Goal: Information Seeking & Learning: Compare options

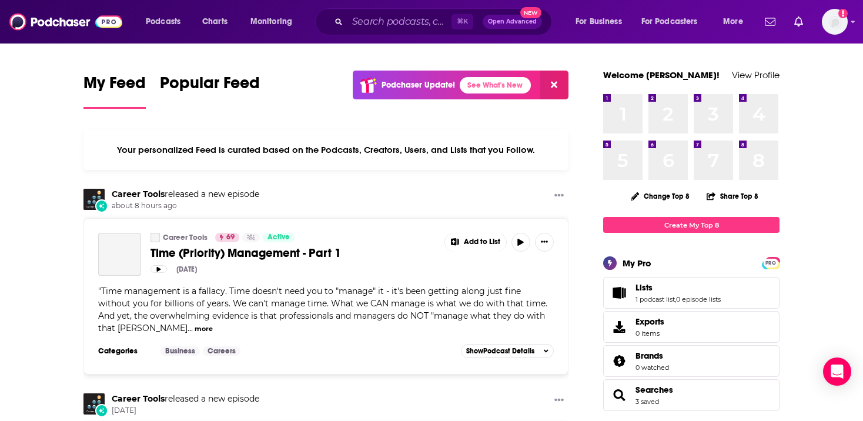
click at [345, 24] on div "⌘ K Open Advanced New" at bounding box center [433, 21] width 237 height 27
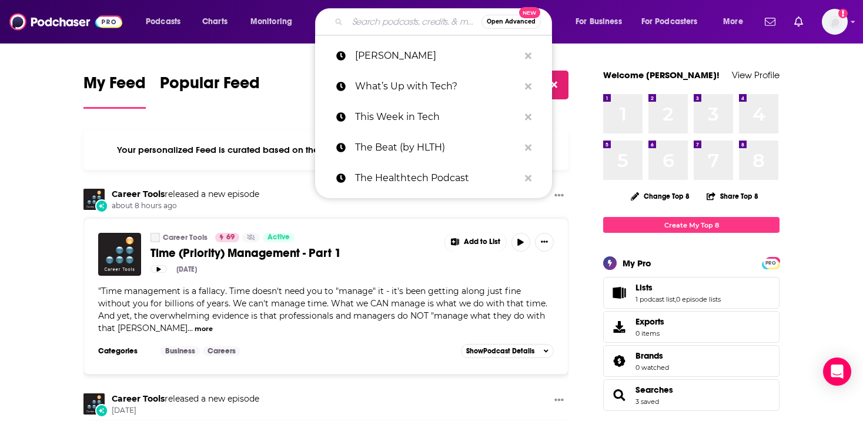
click at [359, 23] on input "Search podcasts, credits, & more..." at bounding box center [415, 21] width 134 height 19
paste input "The Verge - Decoder with Nilay Patel"
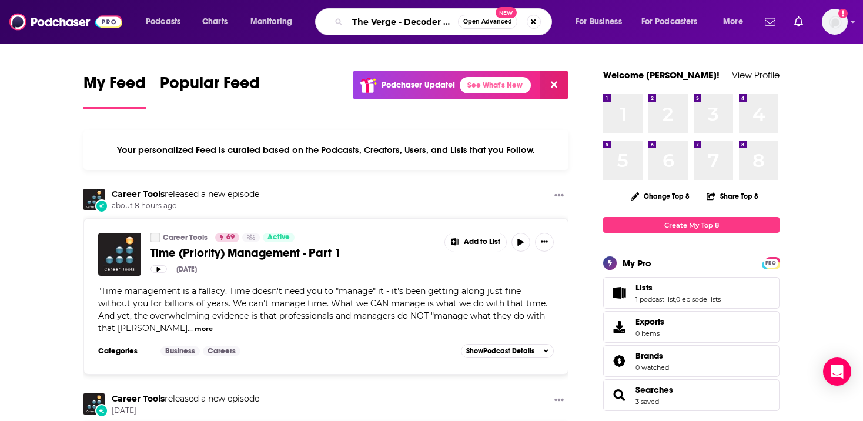
scroll to position [0, 58]
type input "The Verge - Decoder with Nilay Patel"
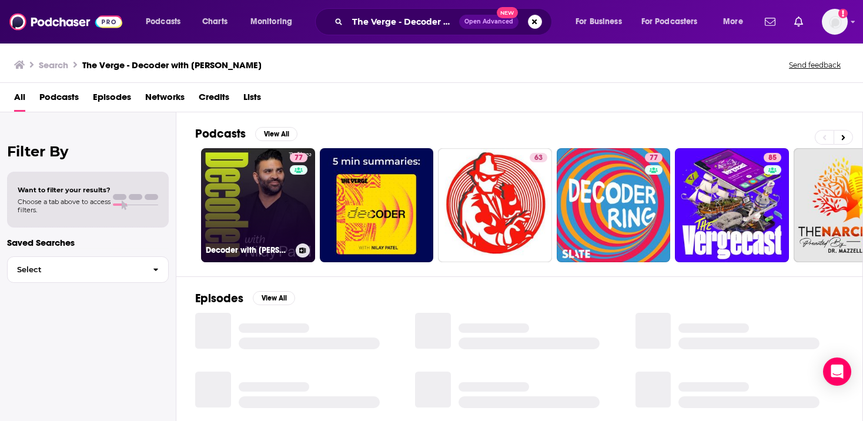
click at [248, 205] on link "77 Decoder with Nilay Patel" at bounding box center [258, 205] width 114 height 114
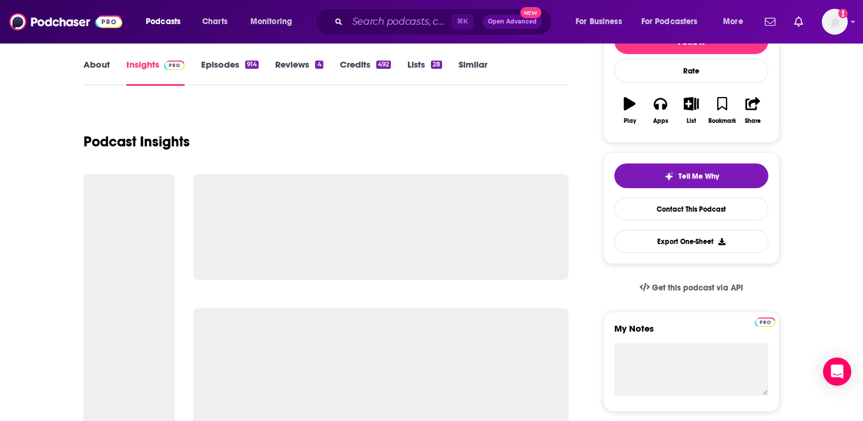
scroll to position [165, 0]
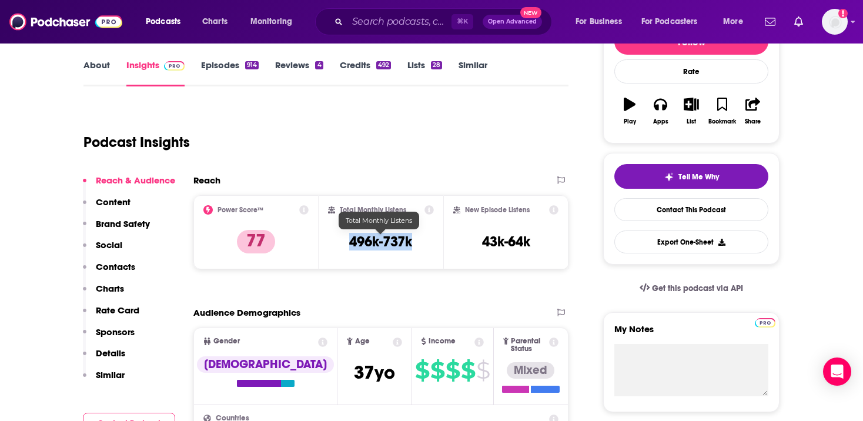
copy h3 "496k-737k"
drag, startPoint x: 423, startPoint y: 256, endPoint x: 349, endPoint y: 244, distance: 74.5
click at [350, 241] on div "Total Monthly Listens 496k-737k" at bounding box center [381, 232] width 106 height 54
click at [370, 22] on input "Search podcasts, credits, & more..." at bounding box center [400, 21] width 104 height 19
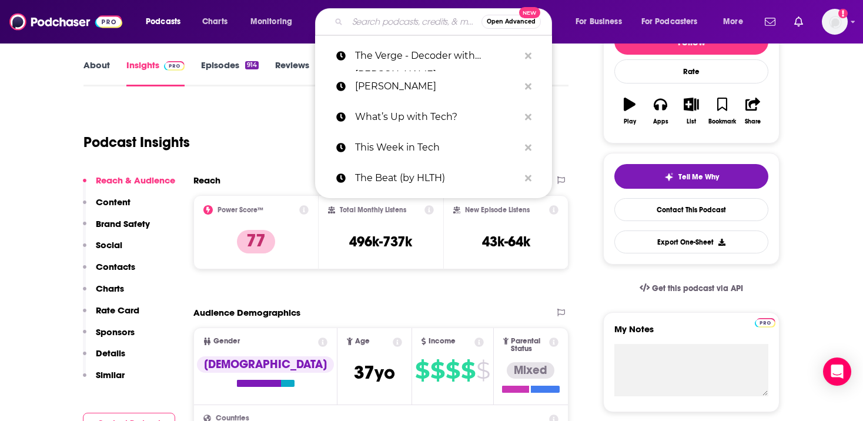
paste input "NY Times Hard Fork Podcast"
type input "NY Times Hard Fork Podcast"
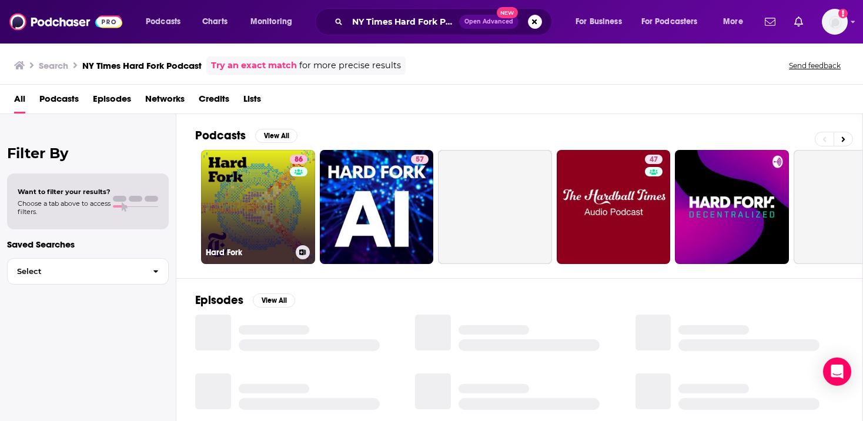
click at [259, 213] on link "86 Hard Fork" at bounding box center [258, 207] width 114 height 114
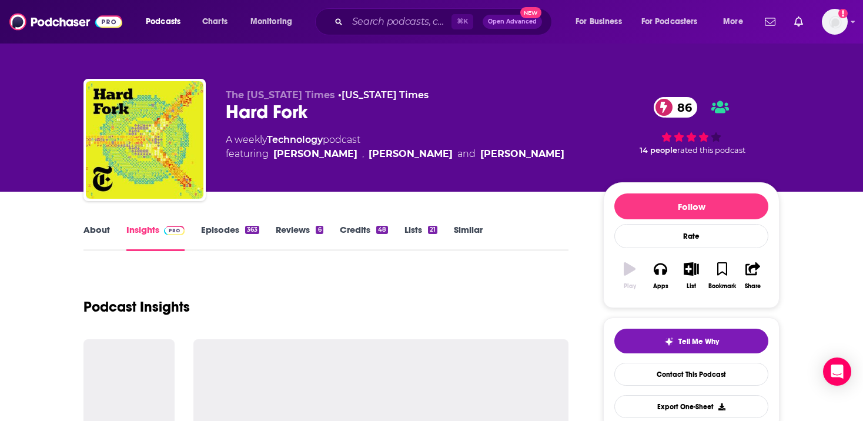
scroll to position [192, 0]
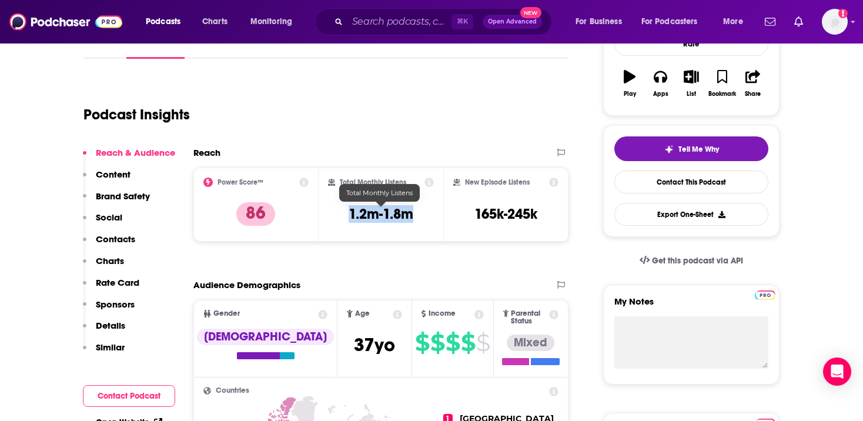
drag, startPoint x: 342, startPoint y: 219, endPoint x: 431, endPoint y: 218, distance: 88.8
click at [431, 218] on div "Total Monthly Listens 1.2m-1.8m" at bounding box center [381, 205] width 106 height 54
copy h3 "1.2m-1.8m"
click at [367, 24] on input "Search podcasts, credits, & more..." at bounding box center [400, 21] width 104 height 19
paste input "WSJ Tech News Briefing"
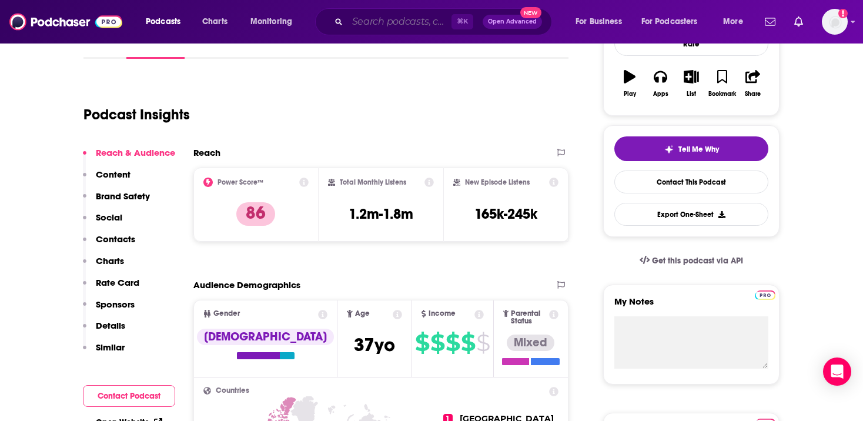
type input "WSJ Tech News Briefing"
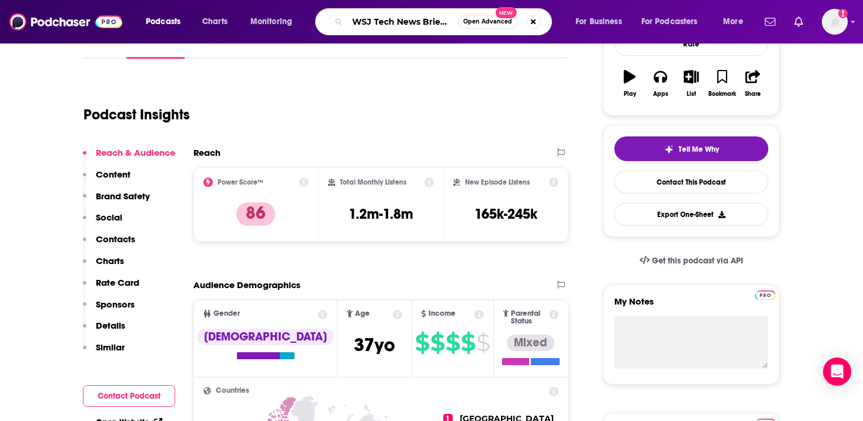
scroll to position [0, 8]
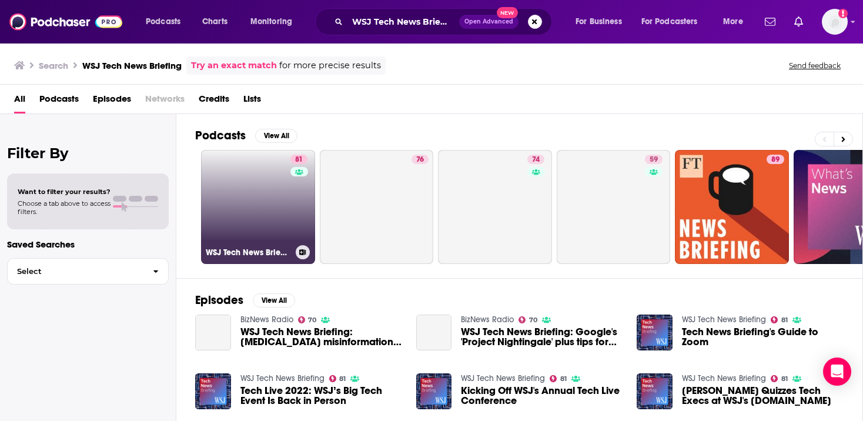
click at [265, 194] on link "81 WSJ Tech News Briefing" at bounding box center [258, 207] width 114 height 114
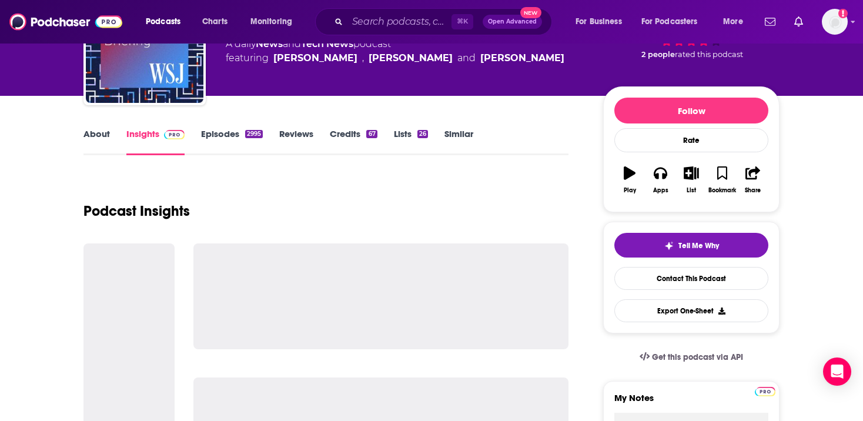
scroll to position [95, 0]
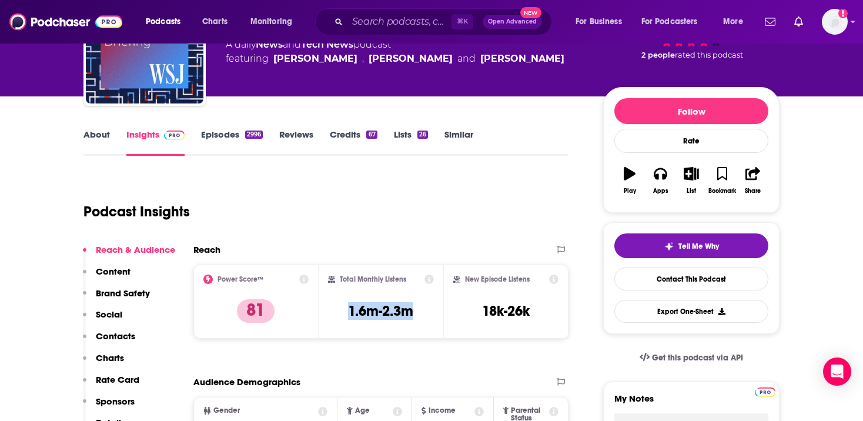
drag, startPoint x: 367, startPoint y: 304, endPoint x: 419, endPoint y: 309, distance: 52.6
click at [419, 309] on div "Total Monthly Listens 1.6m-2.3m" at bounding box center [381, 302] width 106 height 54
click at [396, 23] on input "Search podcasts, credits, & more..." at bounding box center [400, 21] width 104 height 19
paste input "Lex Fridman Podcast"
type input "Lex Fridman Podcast"
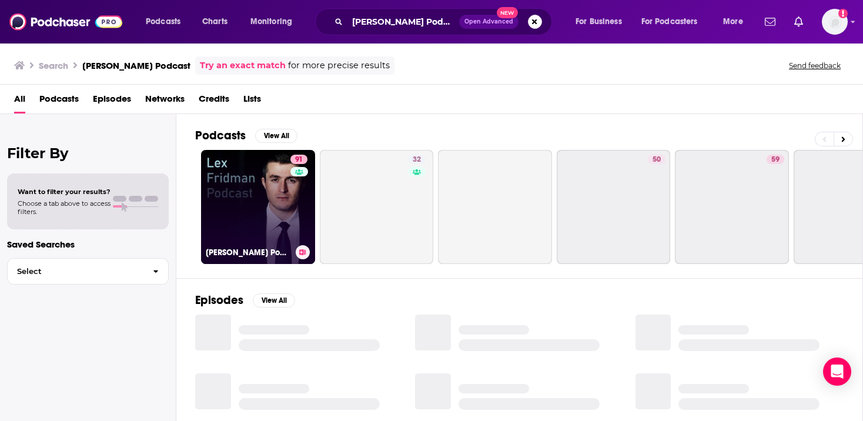
click at [251, 225] on link "91 Lex Fridman Podcast" at bounding box center [258, 207] width 114 height 114
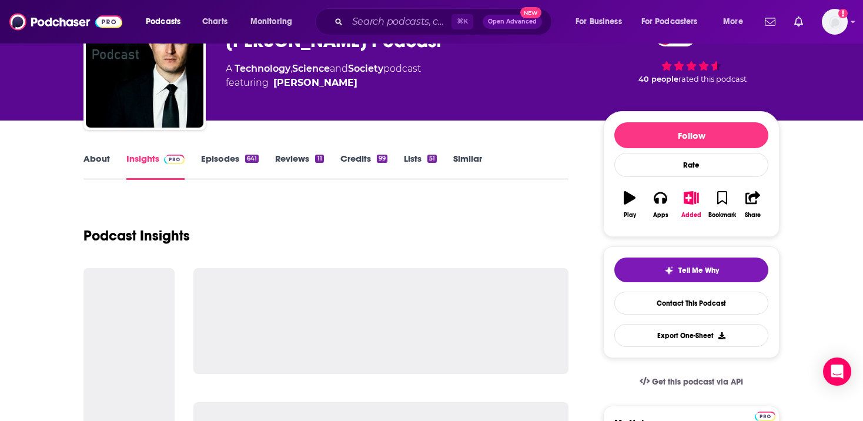
scroll to position [101, 0]
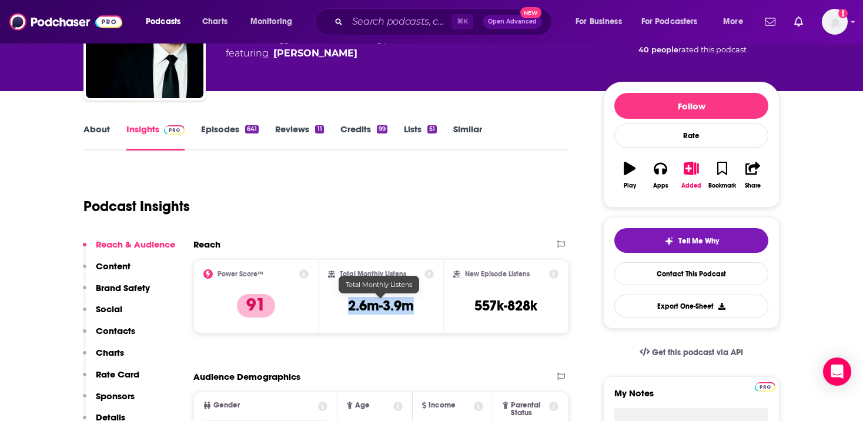
copy h3 "2.6m-3.9m"
drag, startPoint x: 344, startPoint y: 305, endPoint x: 412, endPoint y: 305, distance: 68.8
click at [414, 305] on div "Total Monthly Listens 2.6m-3.9m" at bounding box center [381, 296] width 106 height 54
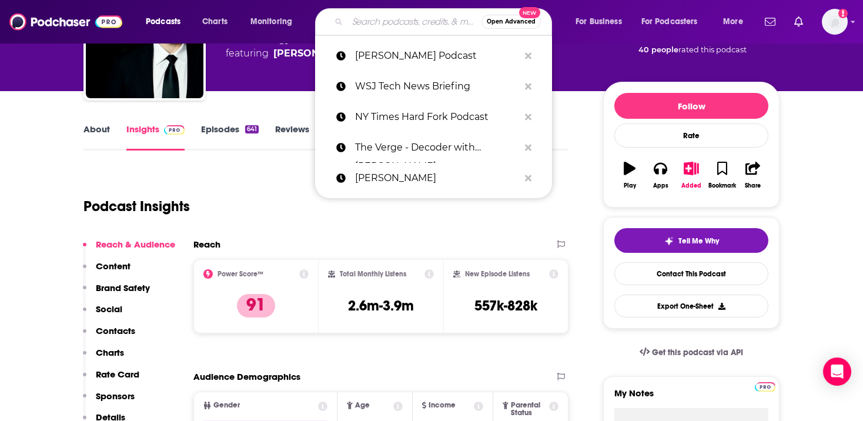
click at [372, 28] on input "Search podcasts, credits, & more..." at bounding box center [415, 21] width 134 height 19
paste input "a16z Podcast"
type input "a16z Podcast"
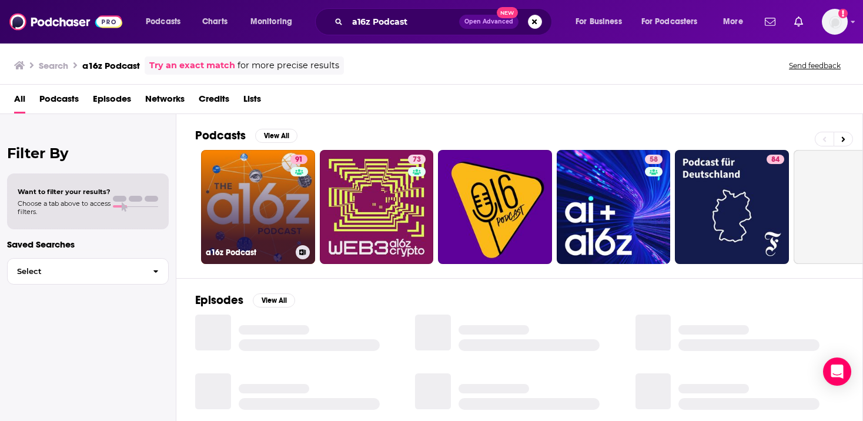
click at [269, 218] on link "91 a16z Podcast" at bounding box center [258, 207] width 114 height 114
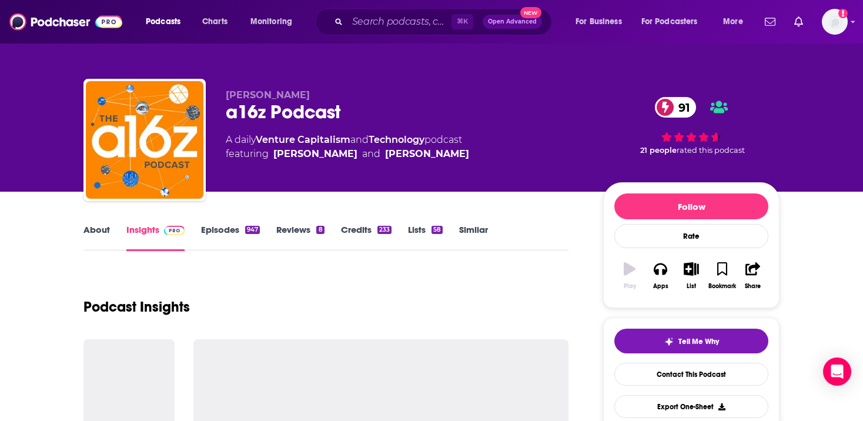
scroll to position [159, 0]
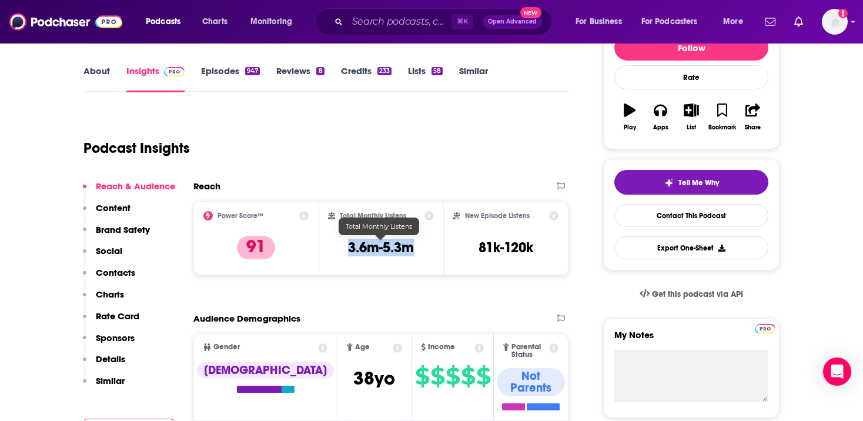
copy h3 "3.6m-5.3m"
drag, startPoint x: 347, startPoint y: 248, endPoint x: 412, endPoint y: 248, distance: 64.7
click at [412, 248] on div "Total Monthly Listens 3.6m-5.3m" at bounding box center [381, 238] width 106 height 54
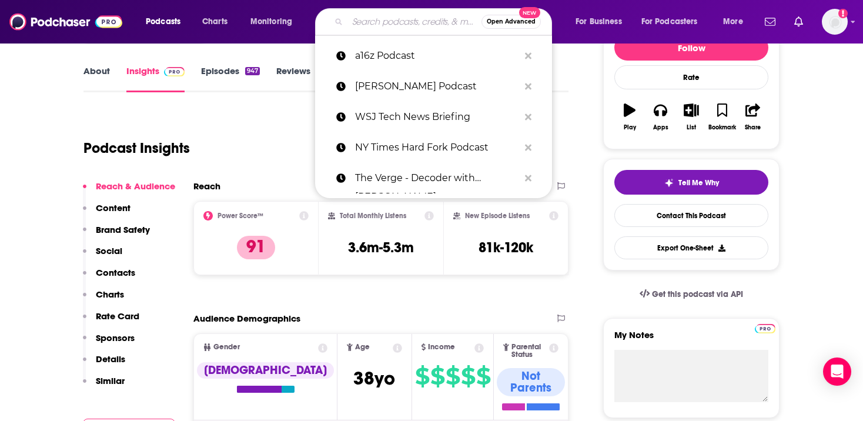
click at [398, 15] on input "Search podcasts, credits, & more..." at bounding box center [415, 21] width 134 height 19
paste input "Bloomberg Intelligence Tech Disruptors"
type input "Bloomberg Intelligence Tech Disruptors"
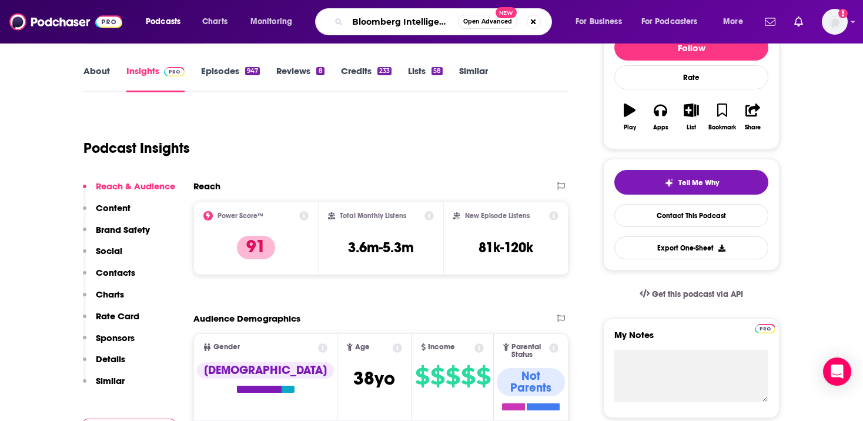
scroll to position [0, 72]
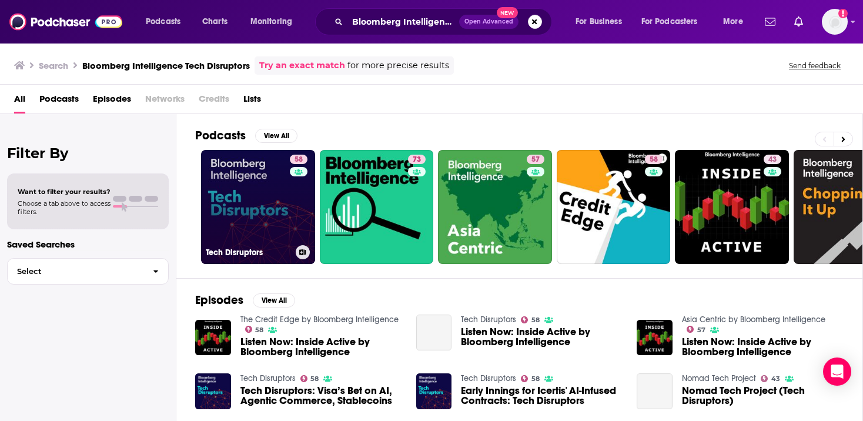
click at [279, 204] on link "58 Tech Disruptors" at bounding box center [258, 207] width 114 height 114
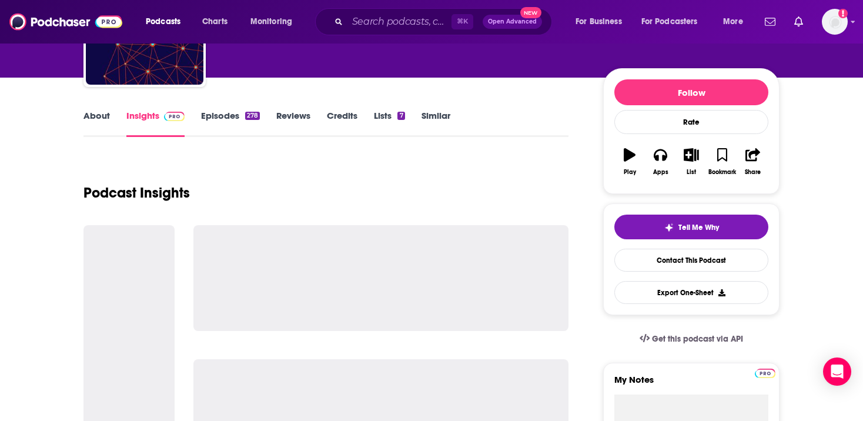
scroll to position [114, 0]
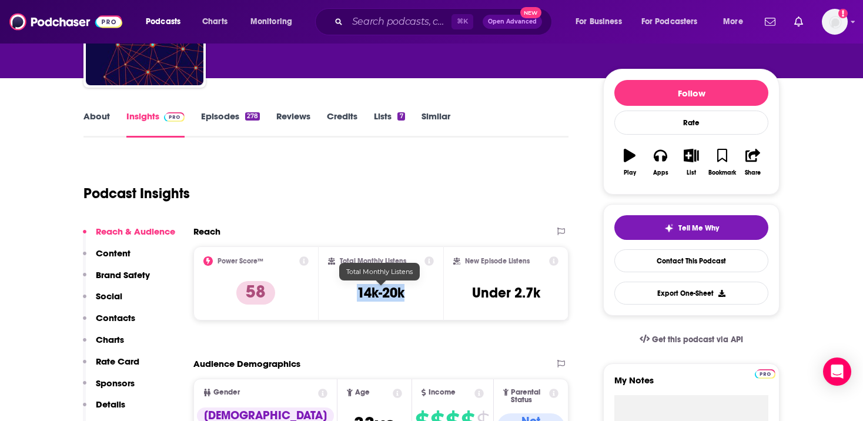
drag, startPoint x: 353, startPoint y: 291, endPoint x: 419, endPoint y: 291, distance: 66.5
click at [419, 291] on div "Total Monthly Listens 14k-20k" at bounding box center [381, 283] width 106 height 54
copy h3 "14k-20k"
click at [356, 17] on input "Search podcasts, credits, & more..." at bounding box center [400, 21] width 104 height 19
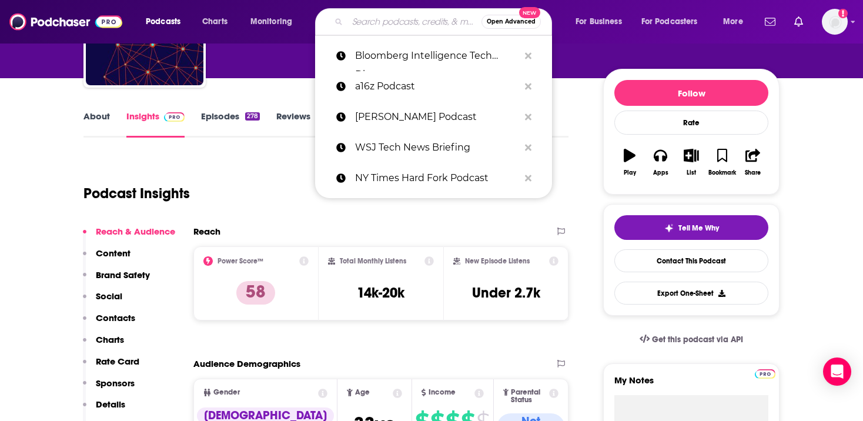
paste input "Modern CTO"
type input "Modern CTO"
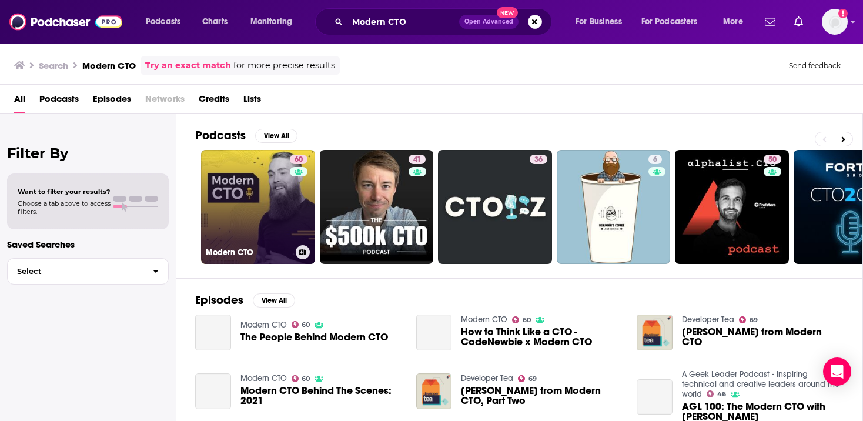
click at [269, 214] on link "60 Modern CTO" at bounding box center [258, 207] width 114 height 114
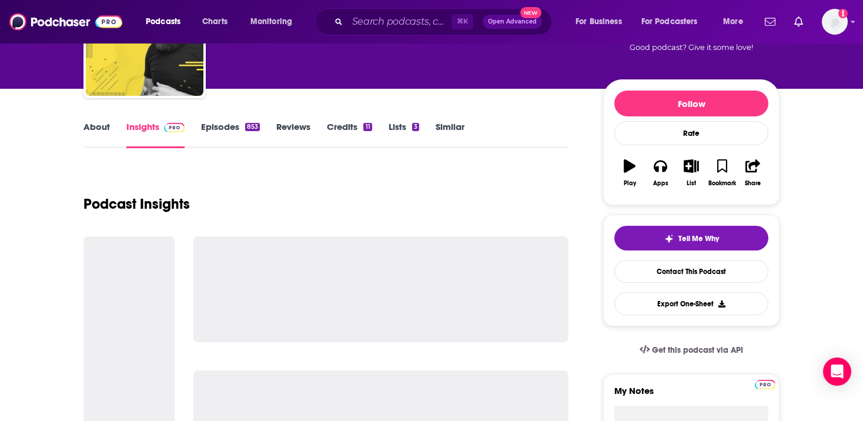
scroll to position [102, 0]
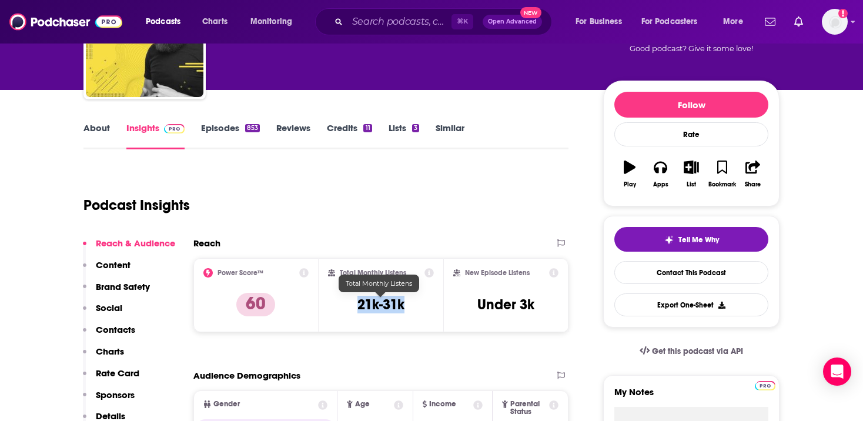
copy h3 "21k-31k"
drag, startPoint x: 356, startPoint y: 304, endPoint x: 409, endPoint y: 304, distance: 52.4
click at [409, 304] on div "Total Monthly Listens 21k-31k" at bounding box center [381, 295] width 106 height 54
click at [374, 22] on input "Search podcasts, credits, & more..." at bounding box center [400, 21] width 104 height 19
paste input "Behind the Tech"
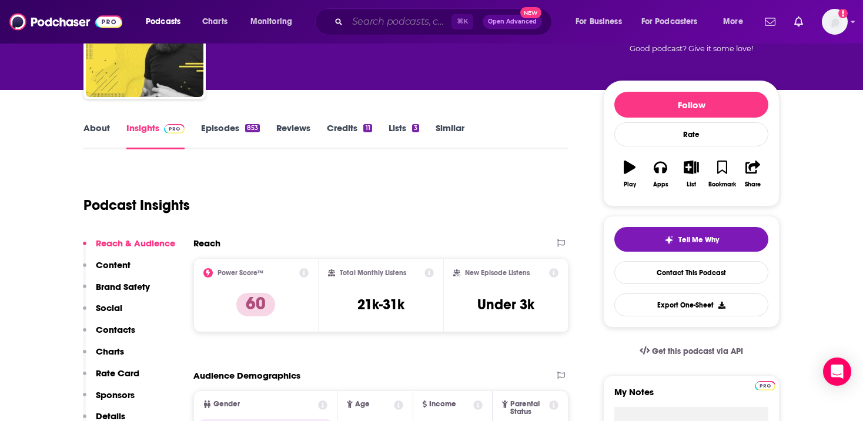
type input "Behind the Tech"
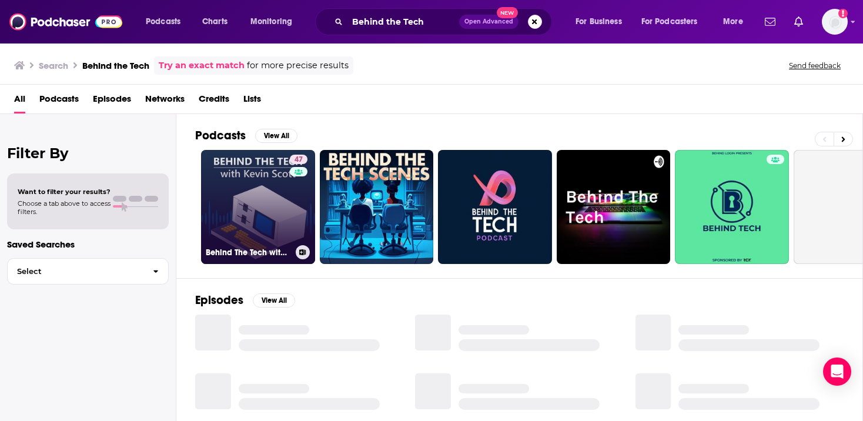
click at [278, 194] on link "47 Behind The Tech with Kevin Scott" at bounding box center [258, 207] width 114 height 114
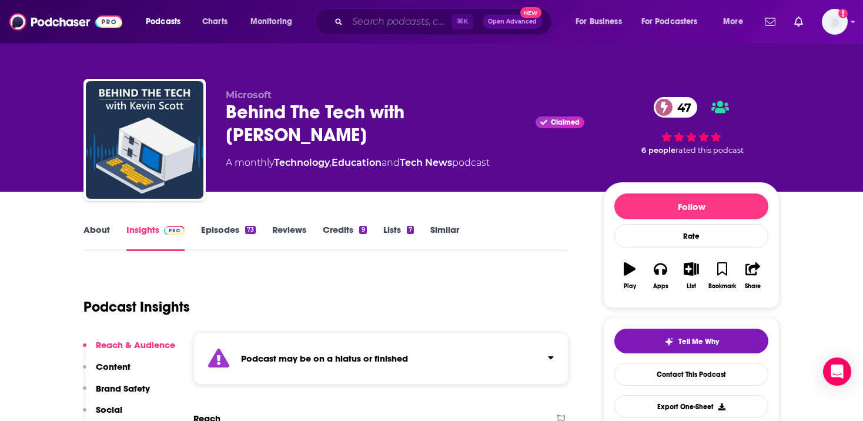
click at [395, 14] on input "Search podcasts, credits, & more..." at bounding box center [400, 21] width 104 height 19
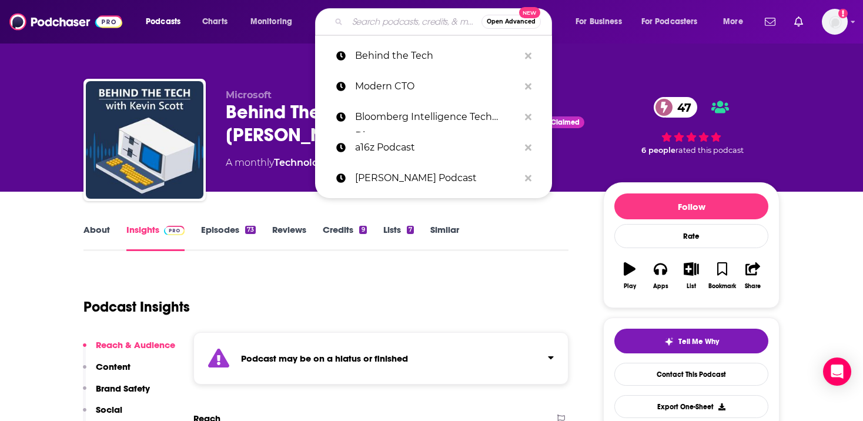
paste input "The Tech Leaders Podcast"
type input "The Tech Leaders Podcast"
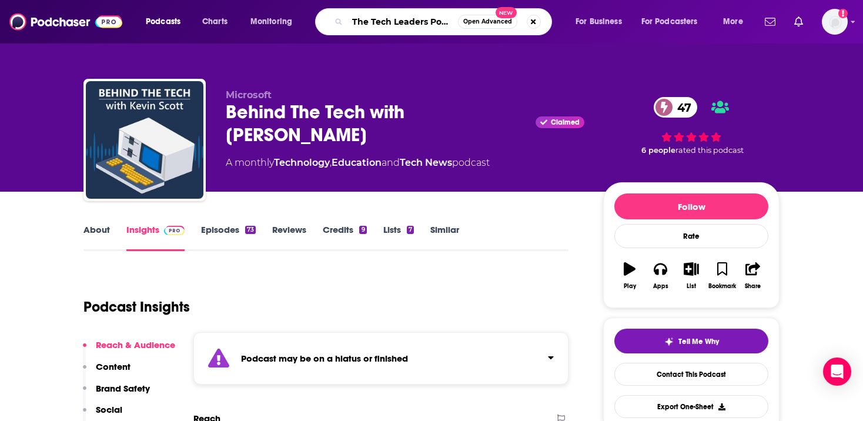
scroll to position [0, 12]
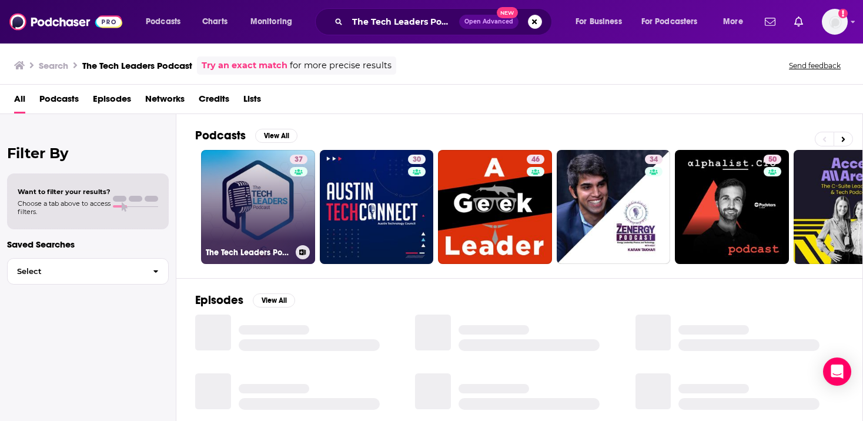
click at [268, 211] on link "37 The Tech Leaders Podcast" at bounding box center [258, 207] width 114 height 114
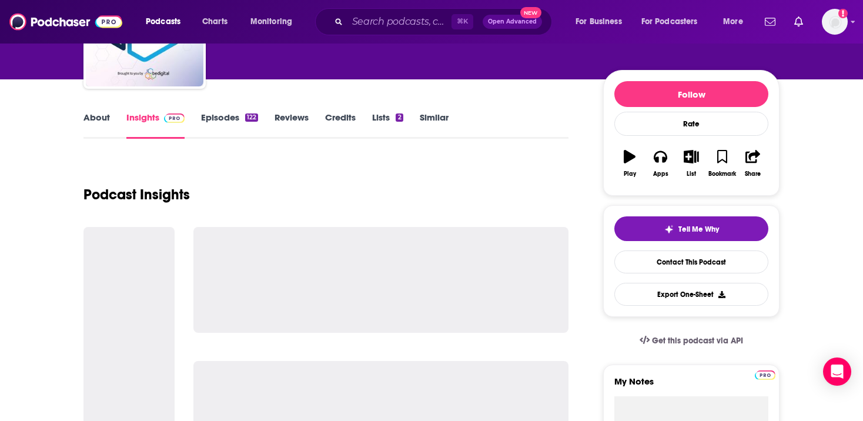
scroll to position [152, 0]
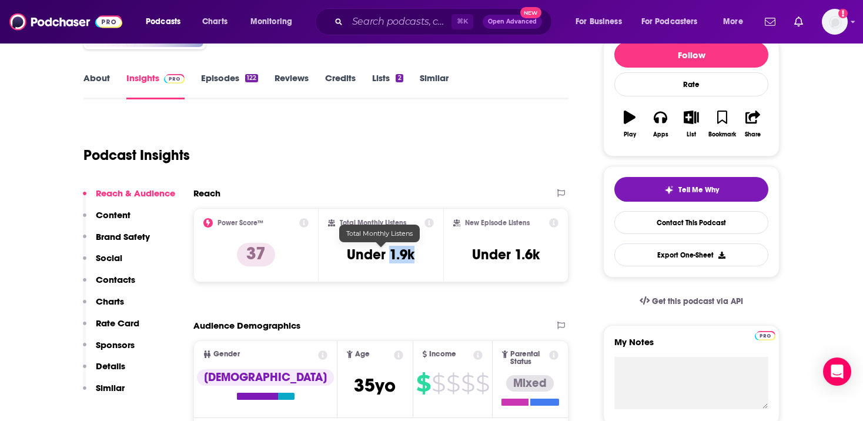
drag, startPoint x: 419, startPoint y: 259, endPoint x: 390, endPoint y: 258, distance: 28.8
click at [390, 258] on div "Total Monthly Listens Under 1.9k" at bounding box center [381, 245] width 106 height 54
copy h3 "1.9k"
click at [385, 42] on div "Podcasts Charts Monitoring ⌘ K Open Advanced New For Business For Podcasters Mo…" at bounding box center [431, 22] width 863 height 44
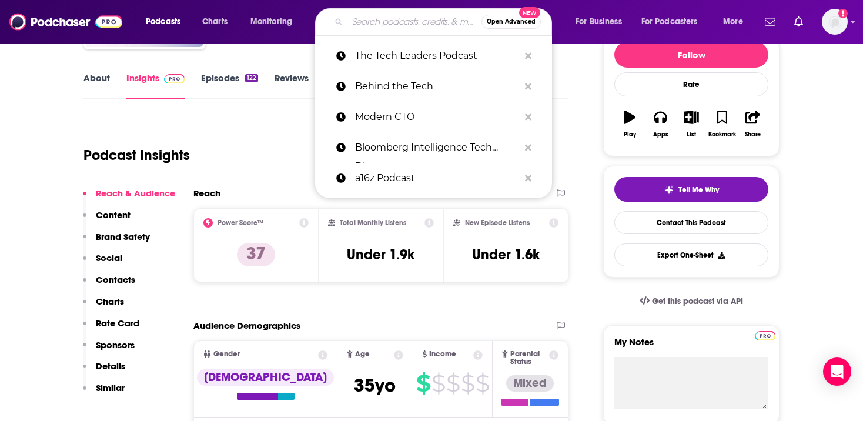
click at [385, 21] on input "Search podcasts, credits, & more..." at bounding box center [415, 21] width 134 height 19
paste input "The Vergecast"
type input "The Vergecast"
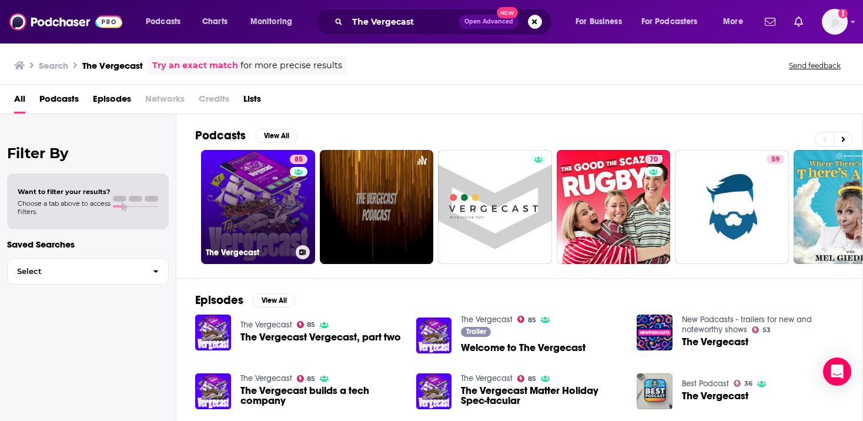
click at [253, 218] on link "85 The Vergecast" at bounding box center [258, 207] width 114 height 114
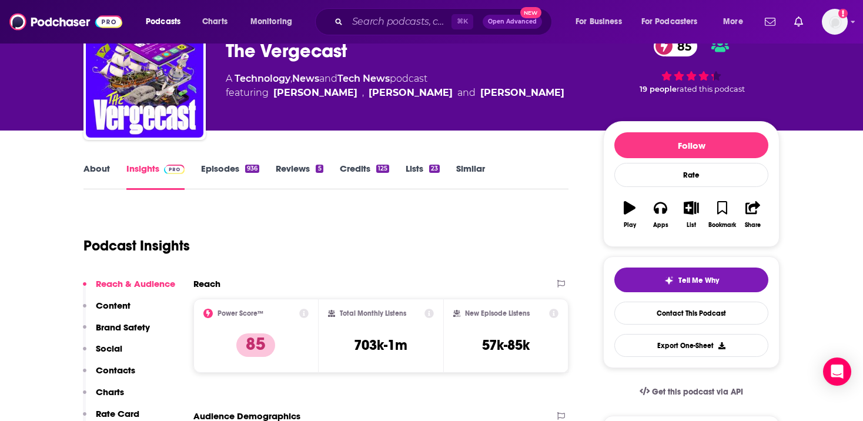
scroll to position [82, 0]
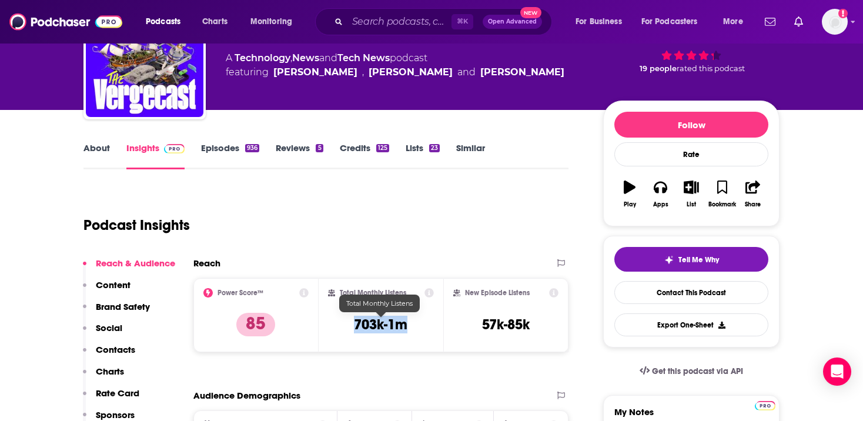
copy h3 "703k-1m"
drag, startPoint x: 418, startPoint y: 321, endPoint x: 345, endPoint y: 321, distance: 72.9
click at [345, 321] on div "Total Monthly Listens 703k-1m" at bounding box center [381, 315] width 106 height 54
click at [372, 26] on input "Search podcasts, credits, & more..." at bounding box center [400, 21] width 104 height 19
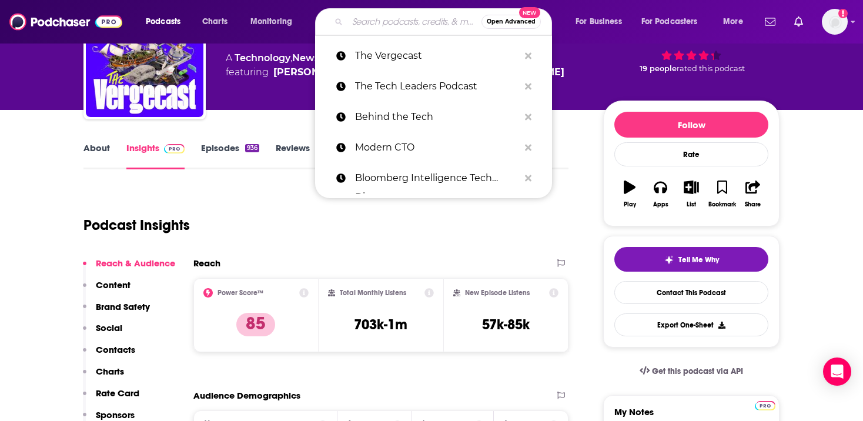
paste input "Eye on AI"
type input "Eye on AI"
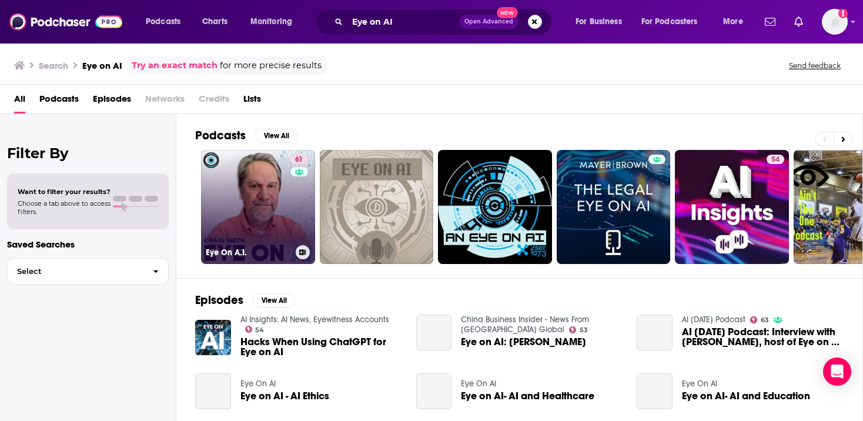
click at [259, 196] on link "61 Eye On A.I." at bounding box center [258, 207] width 114 height 114
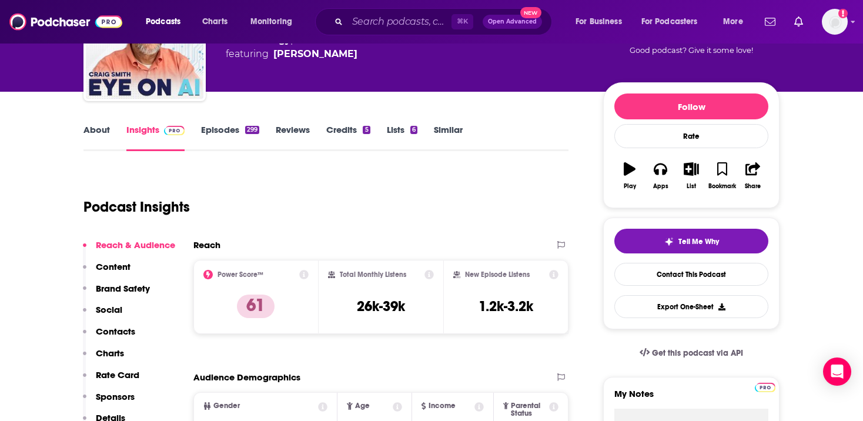
scroll to position [161, 0]
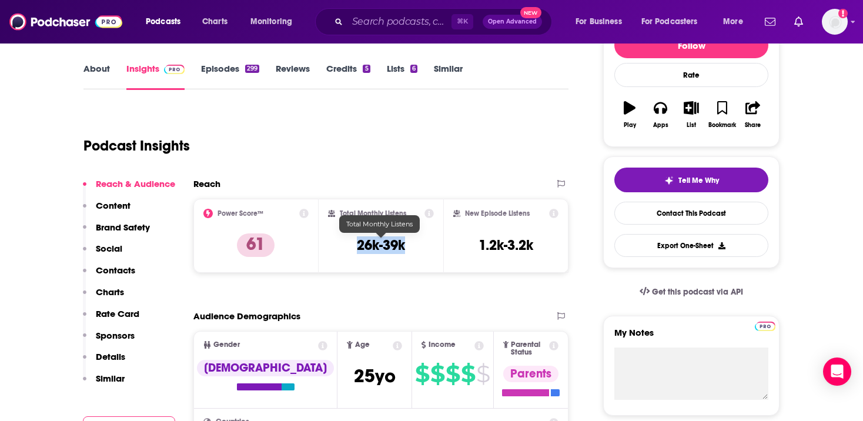
drag, startPoint x: 356, startPoint y: 246, endPoint x: 422, endPoint y: 245, distance: 66.5
click at [422, 245] on div "Total Monthly Listens 26k-39k" at bounding box center [381, 236] width 106 height 54
copy h3 "26k-39k"
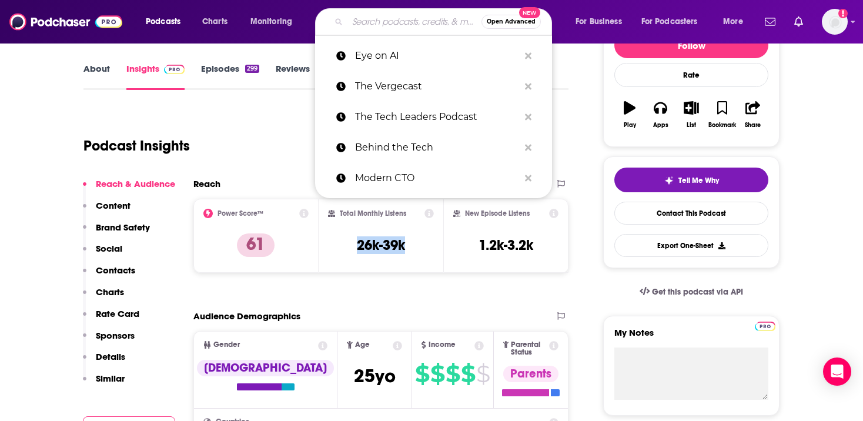
click at [402, 26] on input "Search podcasts, credits, & more..." at bounding box center [415, 21] width 134 height 19
paste input "The Cognitive Revolution"
type input "The Cognitive Revolution"
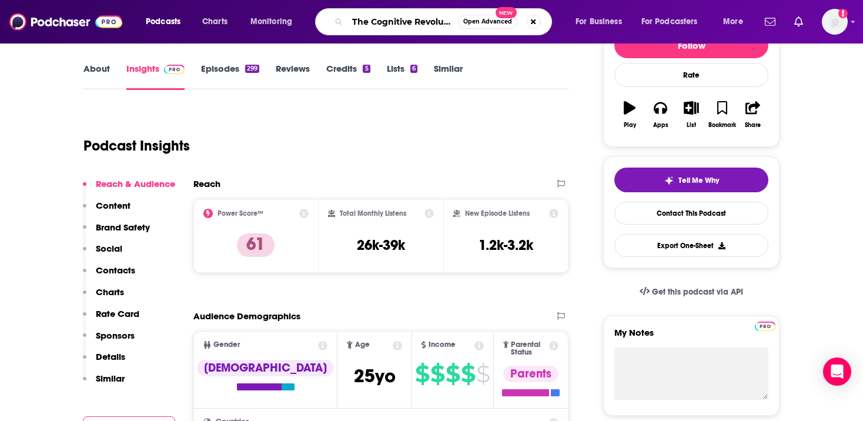
scroll to position [0, 8]
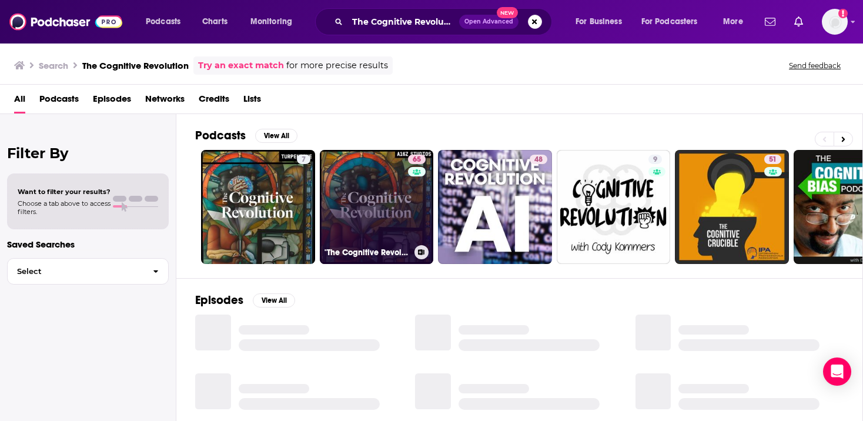
click at [351, 204] on link "65 "The Cognitive Revolution" | AI Builders, Researchers, and Live Player Analy…" at bounding box center [377, 207] width 114 height 114
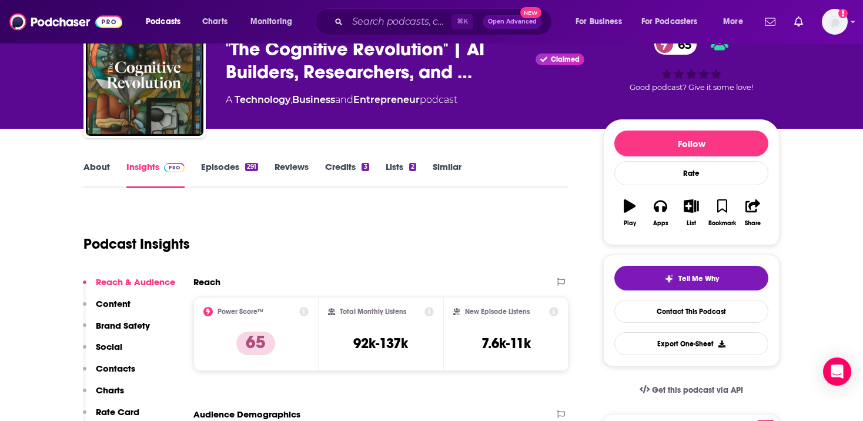
scroll to position [150, 0]
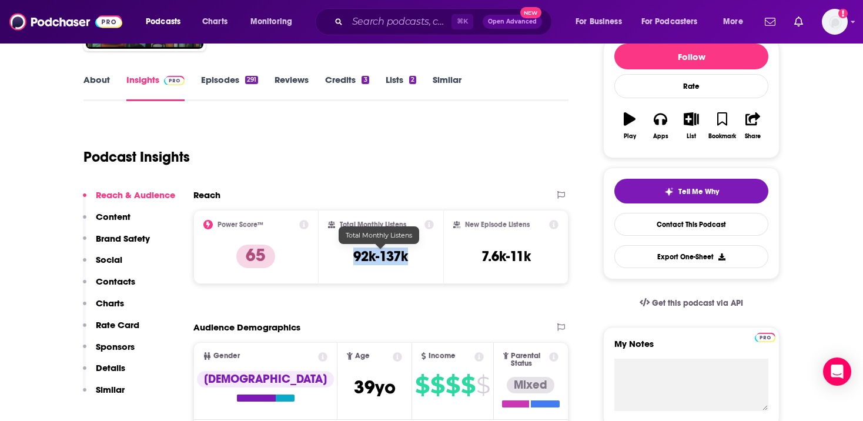
drag, startPoint x: 428, startPoint y: 259, endPoint x: 352, endPoint y: 258, distance: 75.3
click at [352, 258] on div "Total Monthly Listens 92k-137k" at bounding box center [381, 247] width 106 height 54
copy h3 "92k-137k"
click at [409, 22] on input "Search podcasts, credits, & more..." at bounding box center [400, 21] width 104 height 19
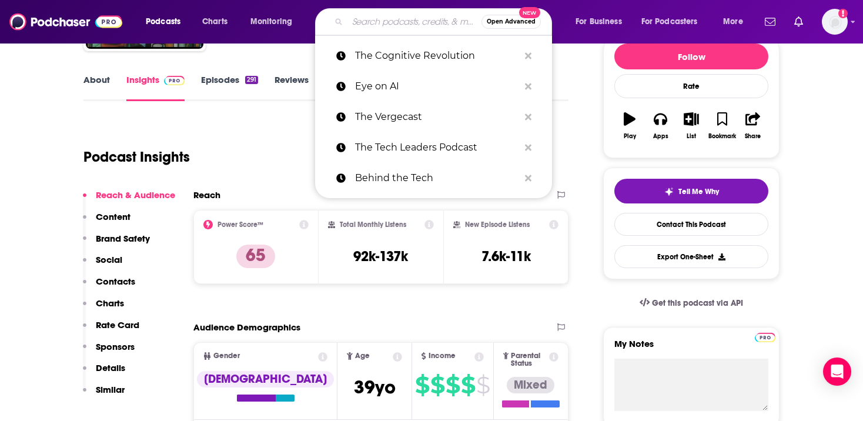
paste input "No Priors: Artificial Intelligence | Technology | Startups"
type input "No Priors: Artificial Intelligence | Technology | Startups"
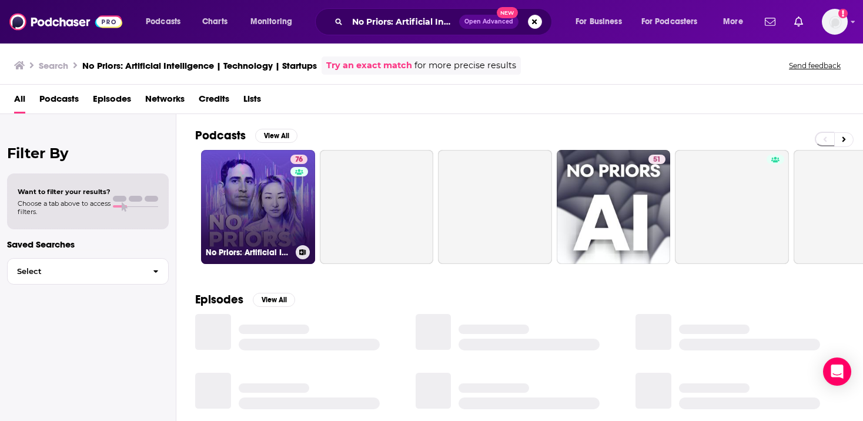
click at [277, 191] on link "76 No Priors: Artificial Intelligence | Technology | Startups" at bounding box center [258, 207] width 114 height 114
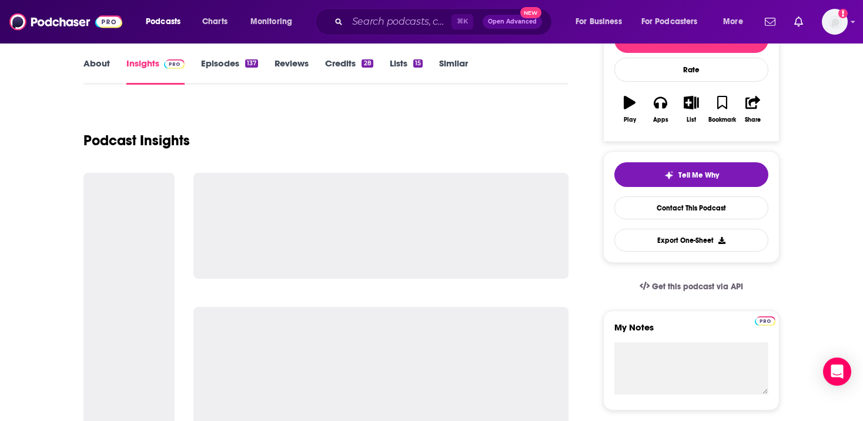
scroll to position [168, 0]
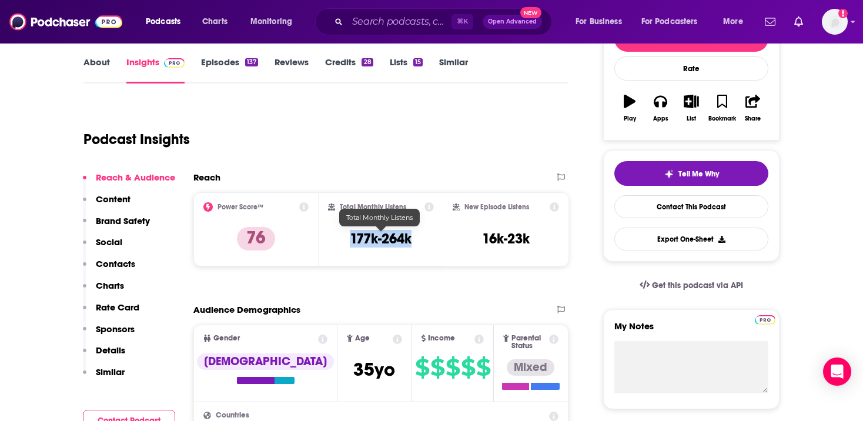
drag, startPoint x: 349, startPoint y: 237, endPoint x: 425, endPoint y: 237, distance: 75.9
click at [425, 237] on div "Total Monthly Listens 177k-264k" at bounding box center [381, 229] width 106 height 54
copy h3 "177k-264k"
click at [412, 22] on input "Search podcasts, credits, & more..." at bounding box center [400, 21] width 104 height 19
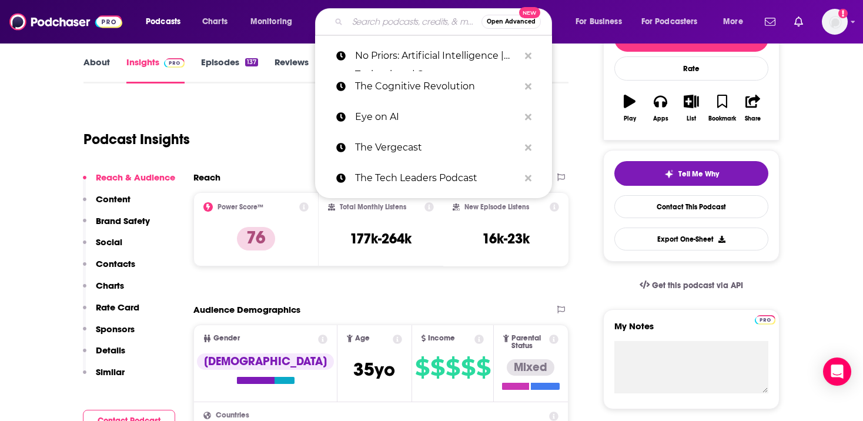
paste input "Practical AI"
type input "Practical AI"
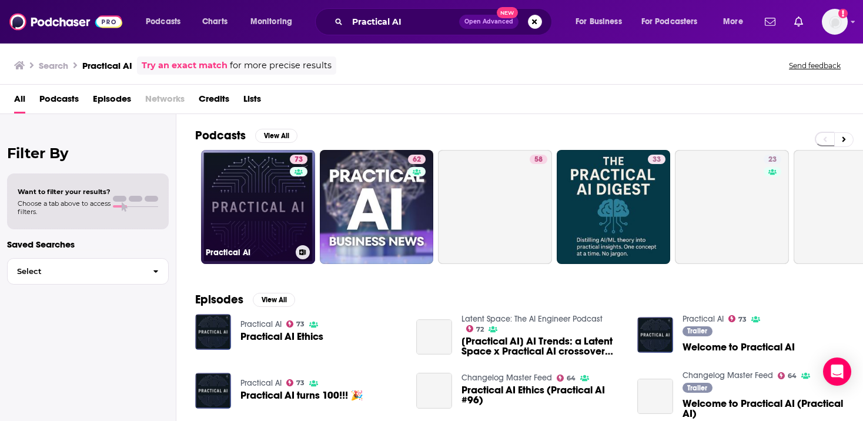
click at [282, 216] on link "73 Practical AI" at bounding box center [258, 207] width 114 height 114
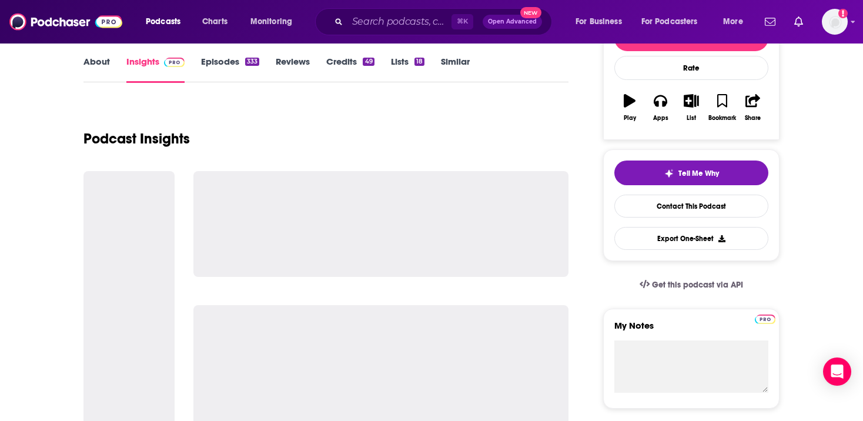
scroll to position [160, 0]
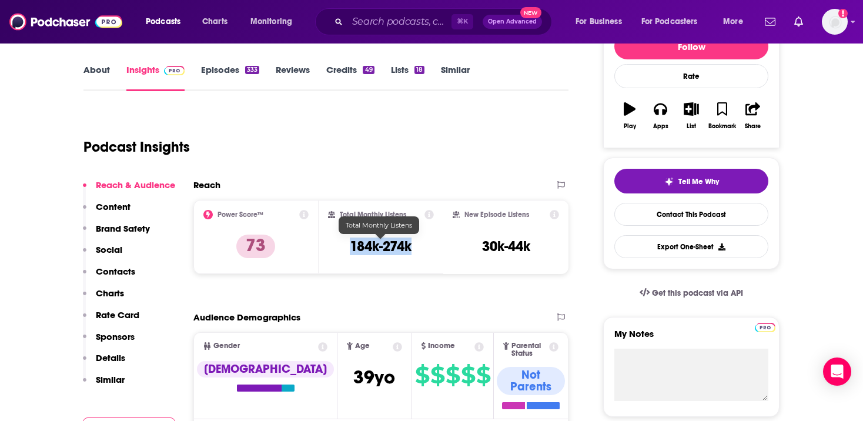
drag, startPoint x: 341, startPoint y: 246, endPoint x: 416, endPoint y: 246, distance: 75.3
click at [416, 246] on div "Total Monthly Listens 184k-274k" at bounding box center [381, 237] width 106 height 54
copy h3 "184k-274k"
click at [422, 19] on input "Search podcasts, credits, & more..." at bounding box center [400, 21] width 104 height 19
paste input "The New Stack Agents"
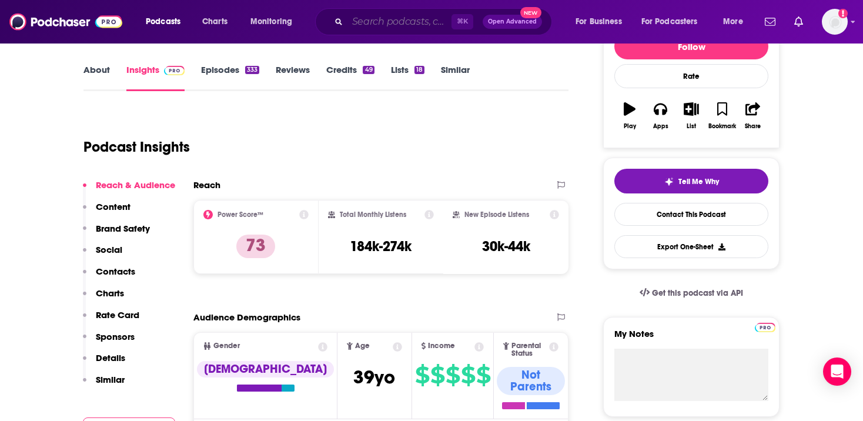
type input "The New Stack Agents"
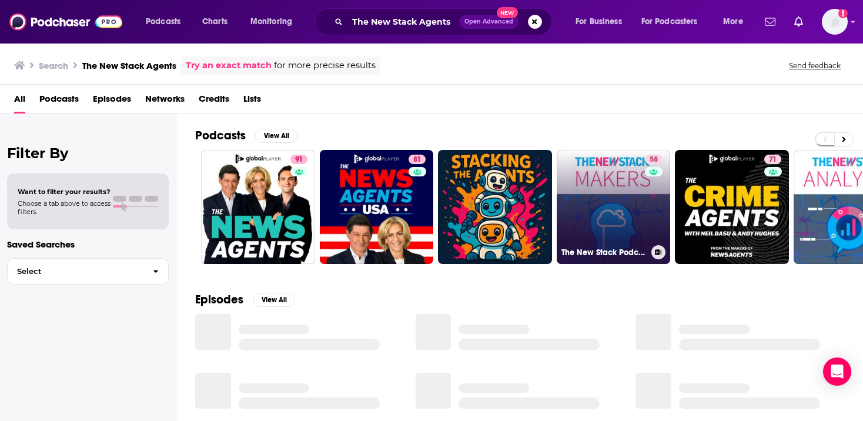
click at [641, 193] on link "58 The New Stack Podcast" at bounding box center [614, 207] width 114 height 114
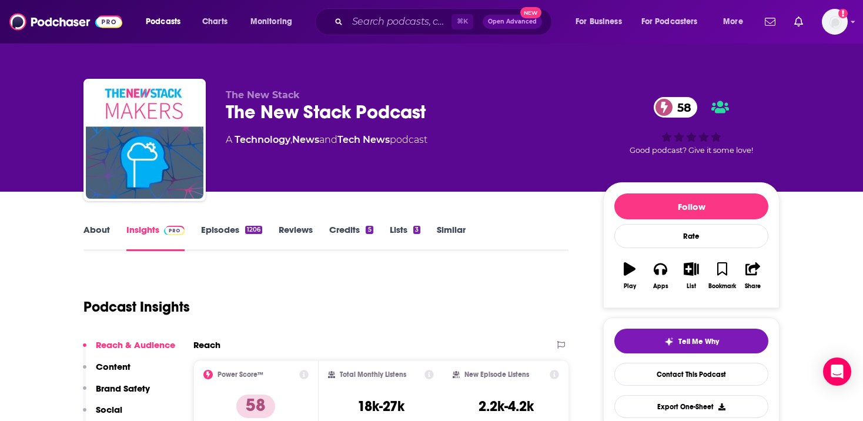
scroll to position [85, 0]
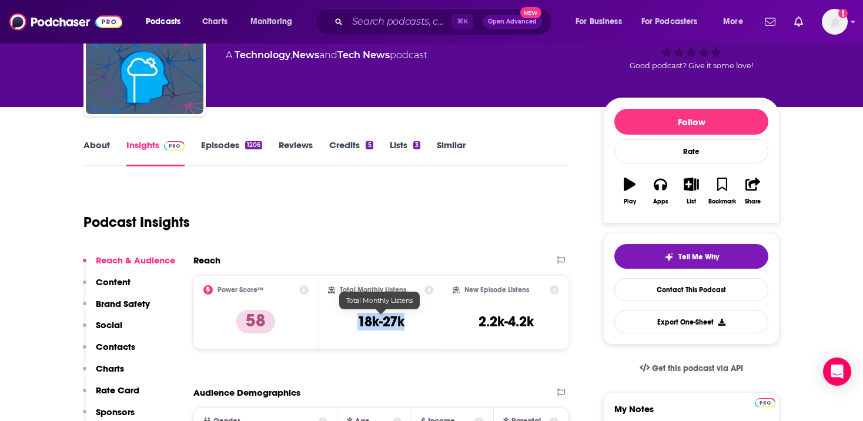
drag, startPoint x: 359, startPoint y: 316, endPoint x: 413, endPoint y: 318, distance: 53.6
click at [413, 318] on div "Total Monthly Listens 18k-27k" at bounding box center [381, 312] width 106 height 54
copy h3 "18k-27k"
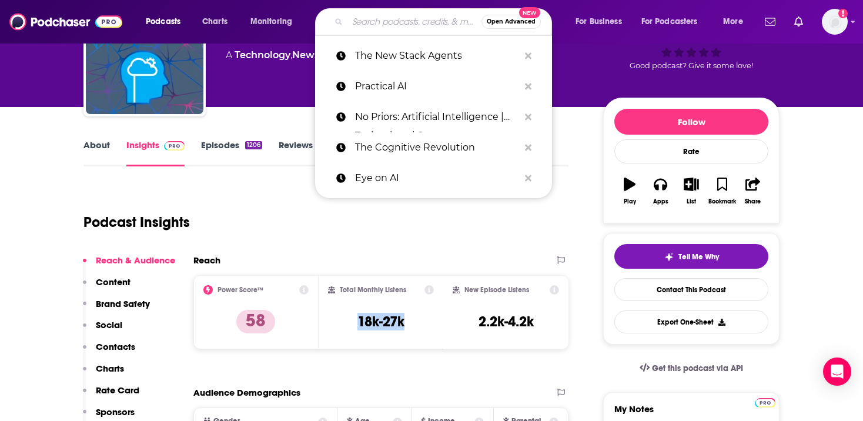
click at [389, 23] on input "Search podcasts, credits, & more..." at bounding box center [415, 21] width 134 height 19
paste input "The TWIML AI Podcast"
type input "The TWIML AI Podcast"
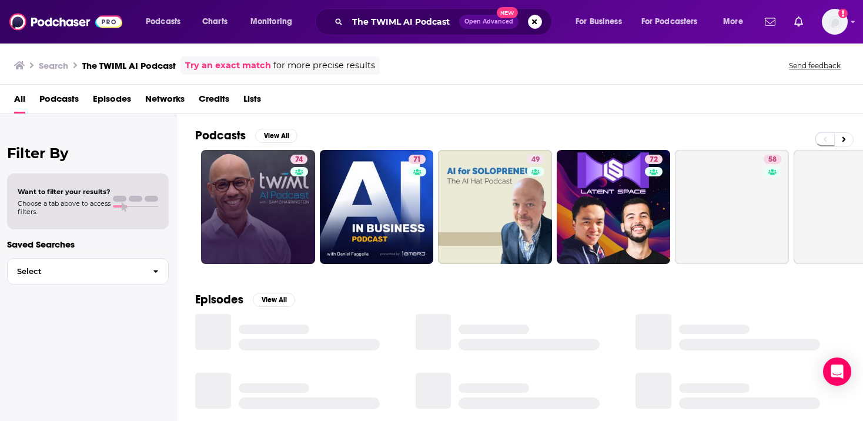
click at [268, 202] on link "74" at bounding box center [258, 207] width 114 height 114
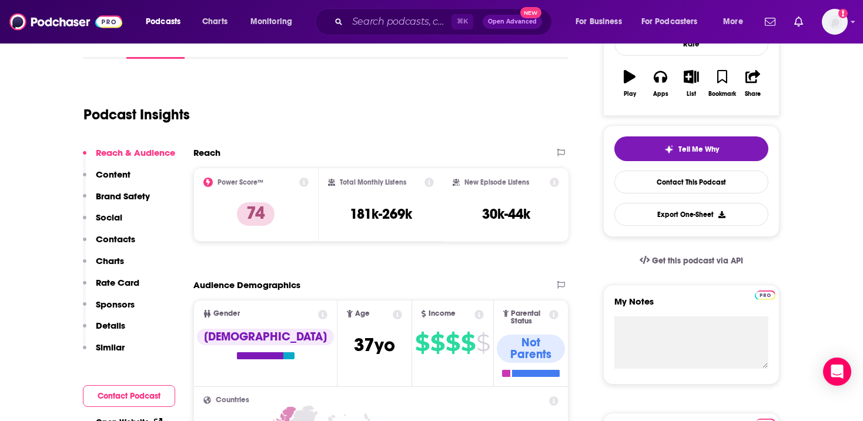
scroll to position [158, 0]
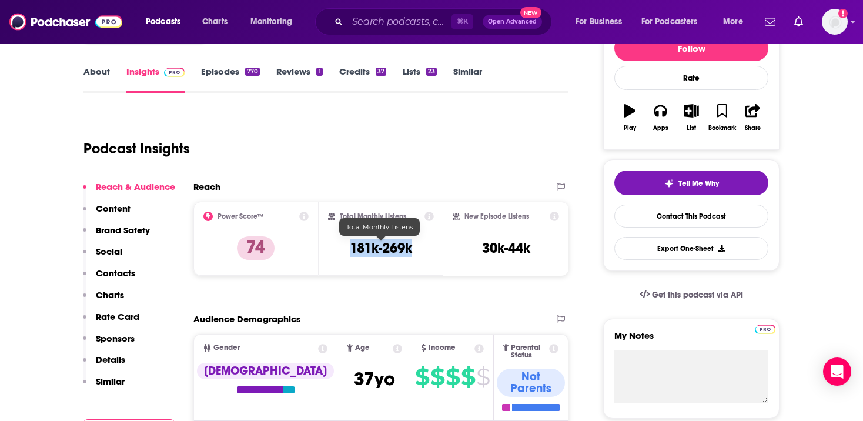
drag, startPoint x: 350, startPoint y: 248, endPoint x: 416, endPoint y: 248, distance: 66.5
click at [416, 248] on div "Total Monthly Listens 181k-269k" at bounding box center [381, 239] width 106 height 54
copy h3 "181k-269k"
click at [380, 22] on input "Search podcasts, credits, & more..." at bounding box center [400, 21] width 104 height 19
paste input "What's Up with Tech?"
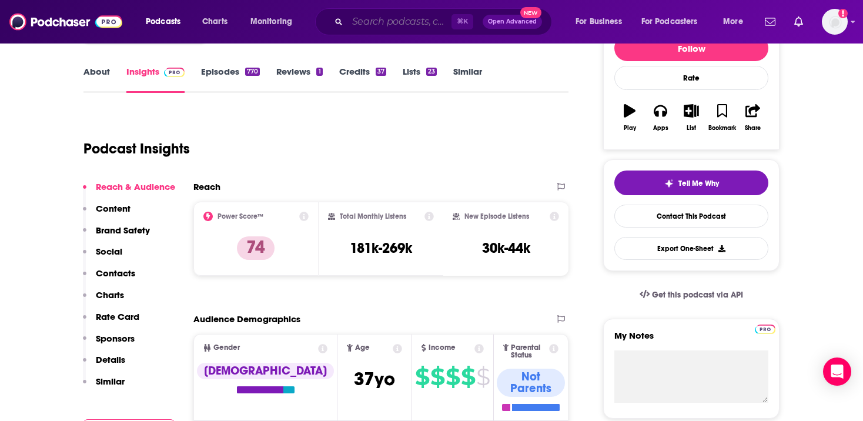
type input "What's Up with Tech?"
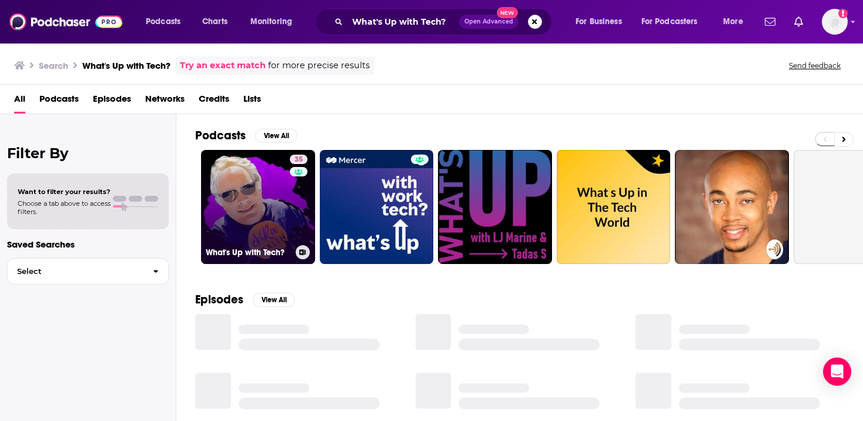
click at [259, 196] on link "35 What's Up with Tech?" at bounding box center [258, 207] width 114 height 114
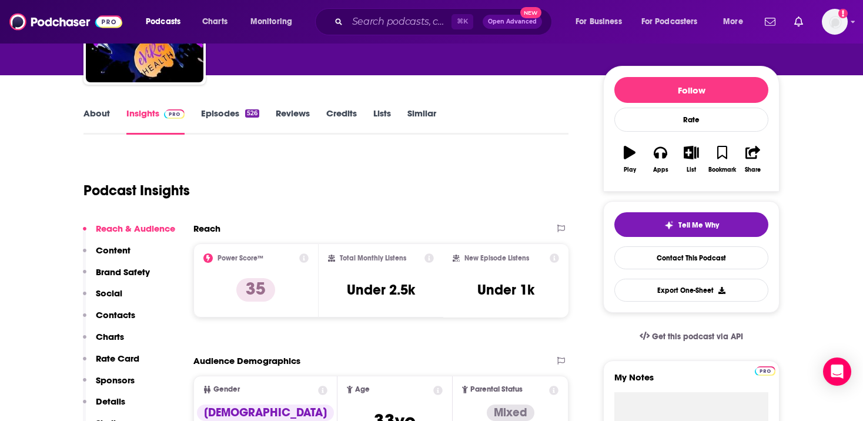
scroll to position [214, 0]
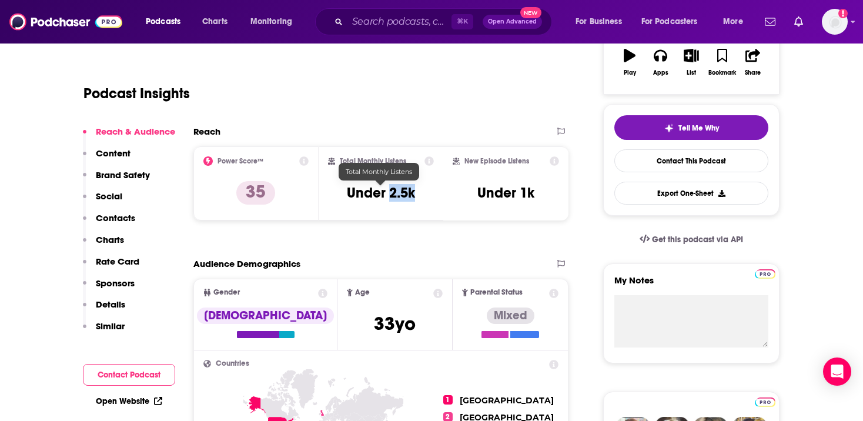
drag, startPoint x: 414, startPoint y: 194, endPoint x: 389, endPoint y: 194, distance: 25.3
click at [389, 194] on h3 "Under 2.5k" at bounding box center [381, 193] width 68 height 18
copy h3 "2.5k"
click at [400, 24] on input "Search podcasts, credits, & more..." at bounding box center [400, 21] width 104 height 19
paste input "Me, Myself, and AI"
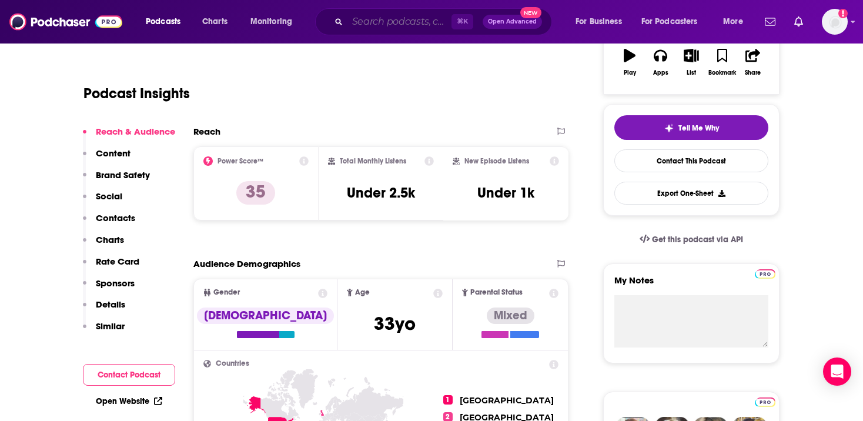
type input "Me, Myself, and AI"
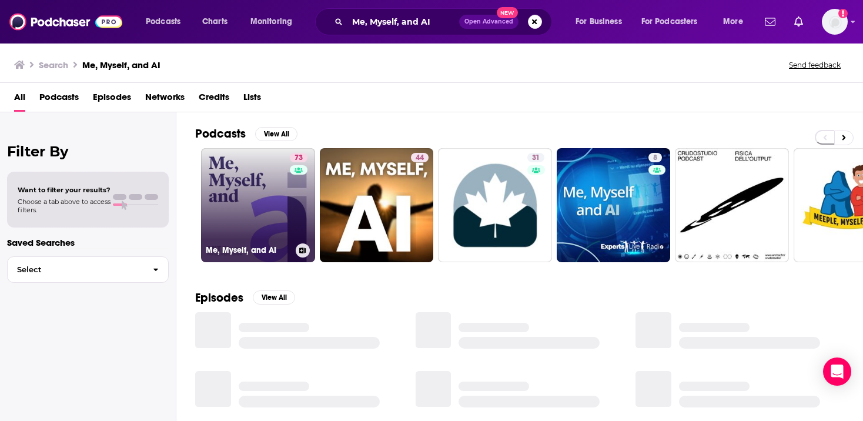
click at [225, 210] on link "73 Me, Myself, and AI" at bounding box center [258, 205] width 114 height 114
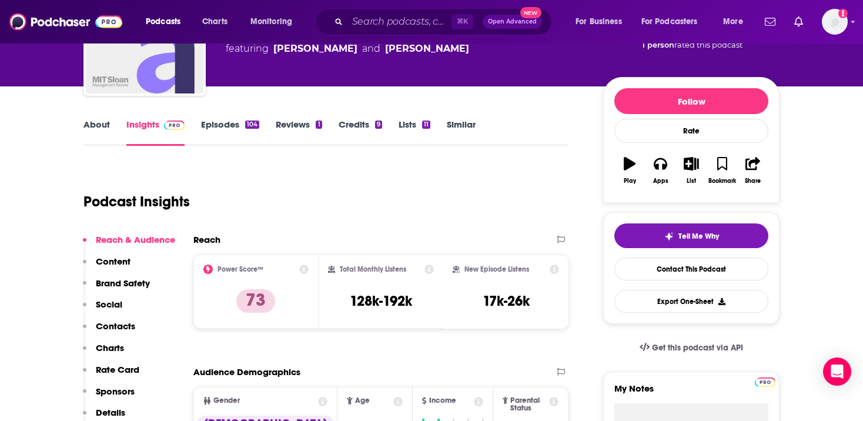
scroll to position [139, 0]
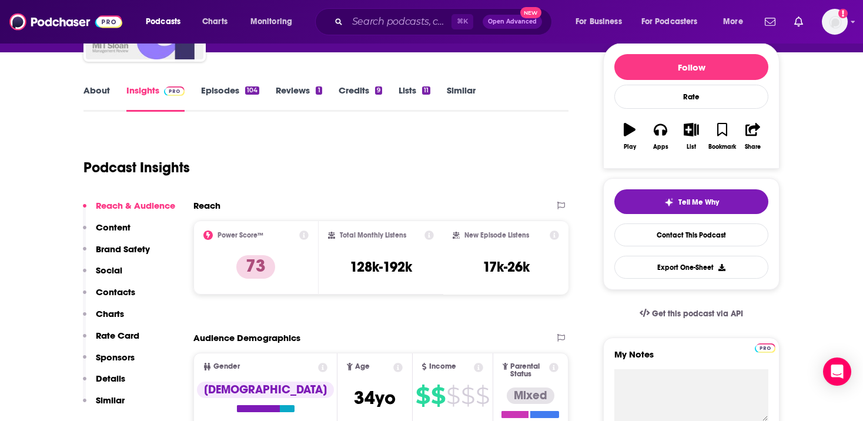
click at [228, 96] on link "Episodes 104" at bounding box center [230, 98] width 58 height 27
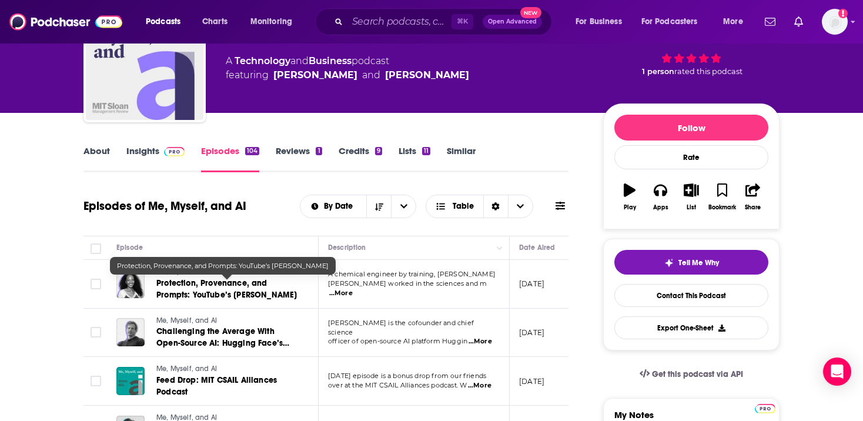
scroll to position [112, 0]
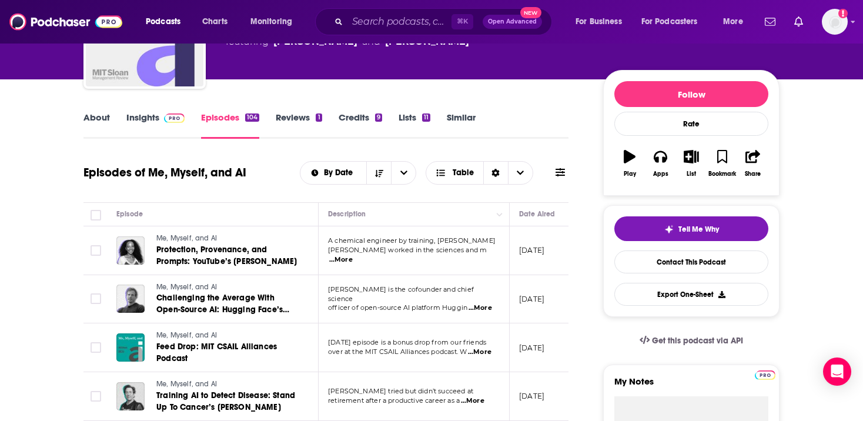
click at [353, 255] on span "...More" at bounding box center [341, 259] width 24 height 9
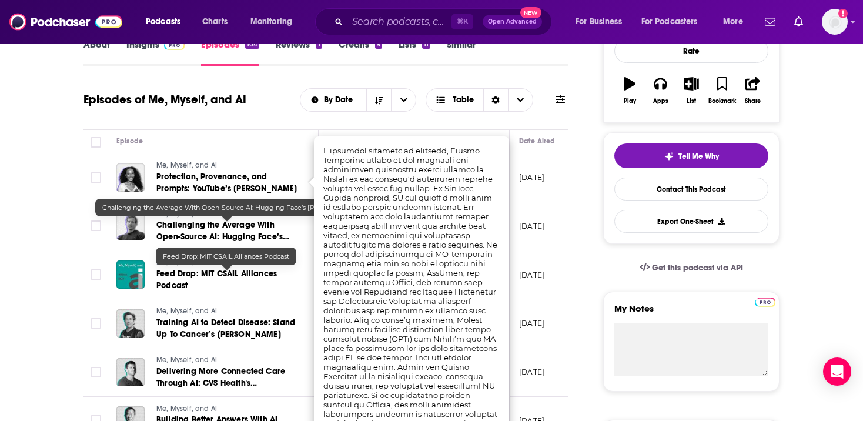
scroll to position [186, 0]
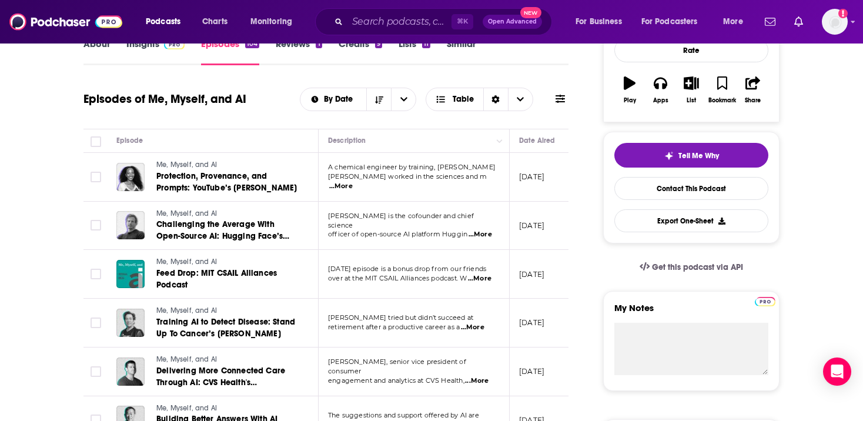
click at [434, 128] on div "Episodes of Me, Myself, and AI By Date Table" at bounding box center [326, 106] width 485 height 45
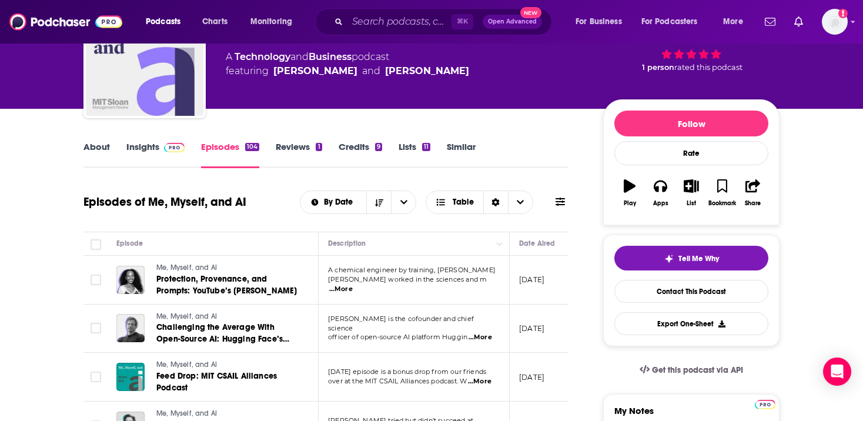
scroll to position [0, 0]
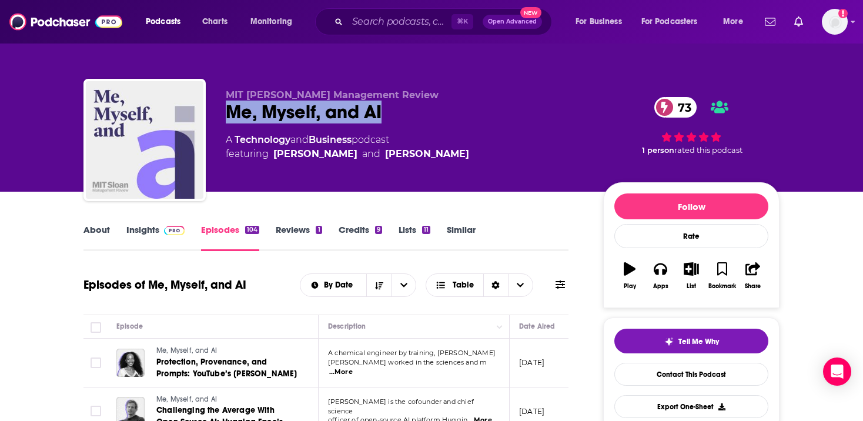
drag, startPoint x: 400, startPoint y: 106, endPoint x: 223, endPoint y: 119, distance: 177.5
click at [223, 119] on div "MIT Sloan Management Review Me, Myself, and AI 73 A Technology and Business pod…" at bounding box center [432, 142] width 696 height 127
copy h2 "Me, Myself, and AI"
click at [131, 231] on link "Insights" at bounding box center [155, 237] width 58 height 27
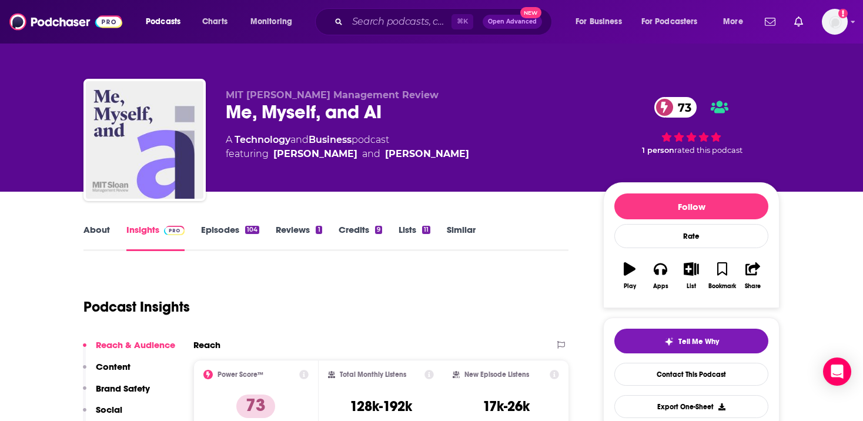
scroll to position [20, 0]
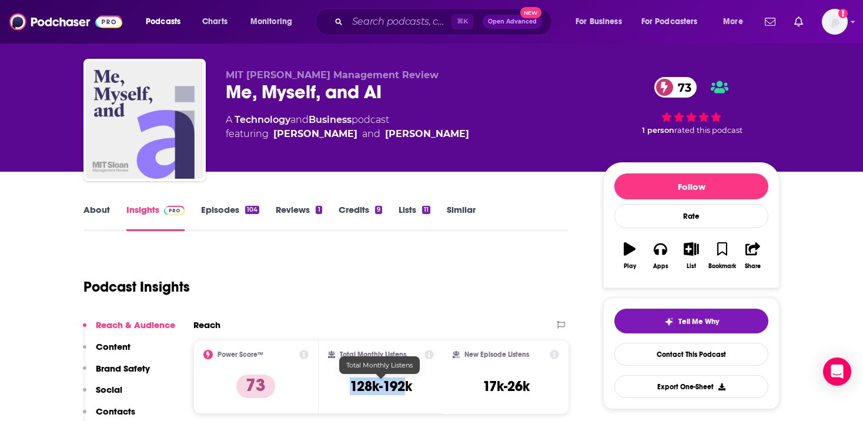
drag, startPoint x: 344, startPoint y: 388, endPoint x: 412, endPoint y: 388, distance: 68.2
click at [412, 388] on div "Total Monthly Listens 128k-192k" at bounding box center [381, 377] width 106 height 54
copy h3 "128k-192k"
click at [379, 24] on input "Search podcasts, credits, & more..." at bounding box center [400, 21] width 104 height 19
paste input "The Tech Leaders Podcast"
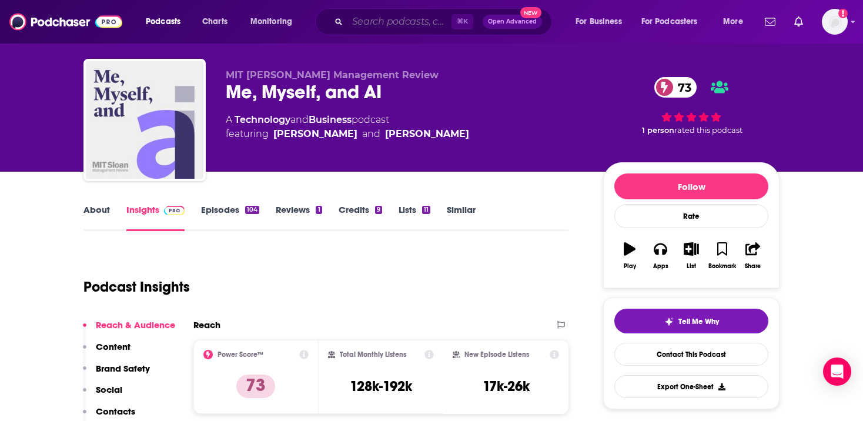
type input "The Tech Leaders Podcast"
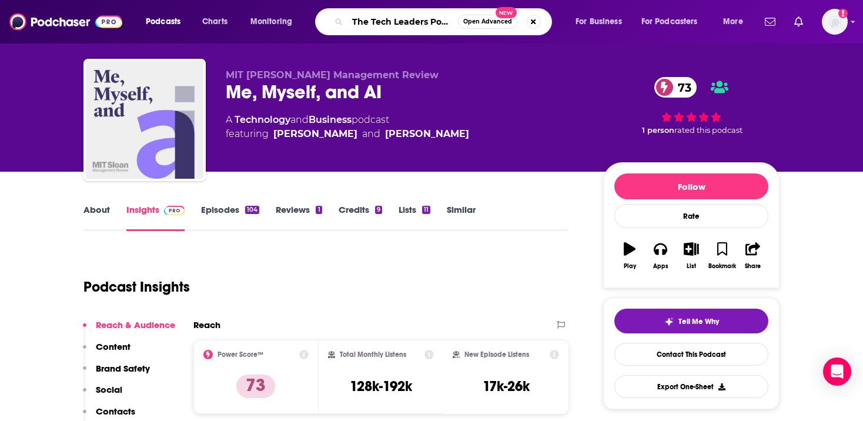
scroll to position [0, 12]
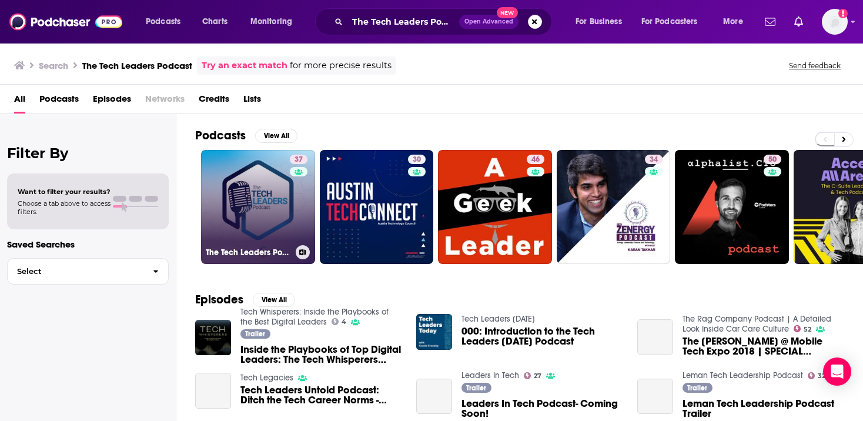
click at [272, 179] on link "37 The Tech Leaders Podcast" at bounding box center [258, 207] width 114 height 114
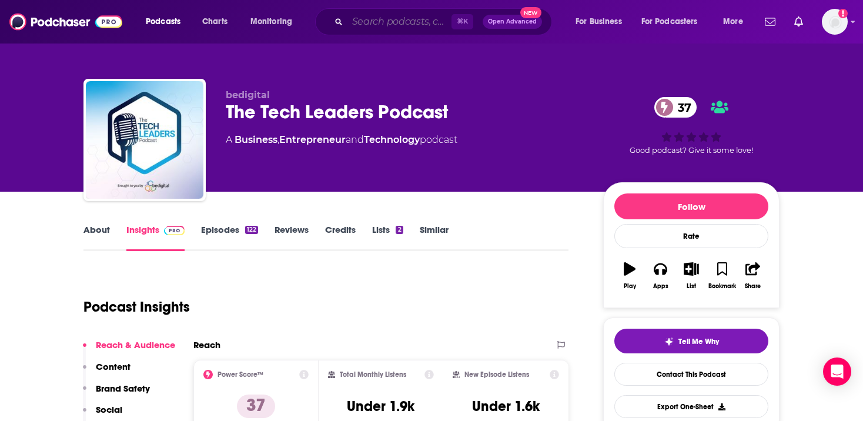
click at [424, 17] on input "Search podcasts, credits, & more..." at bounding box center [400, 21] width 104 height 19
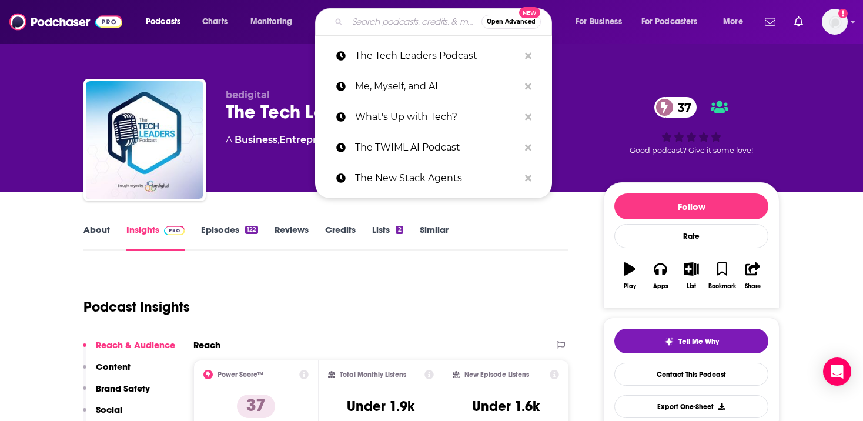
paste input "The AI in Business Podcast"
type input "The AI in Business Podcast"
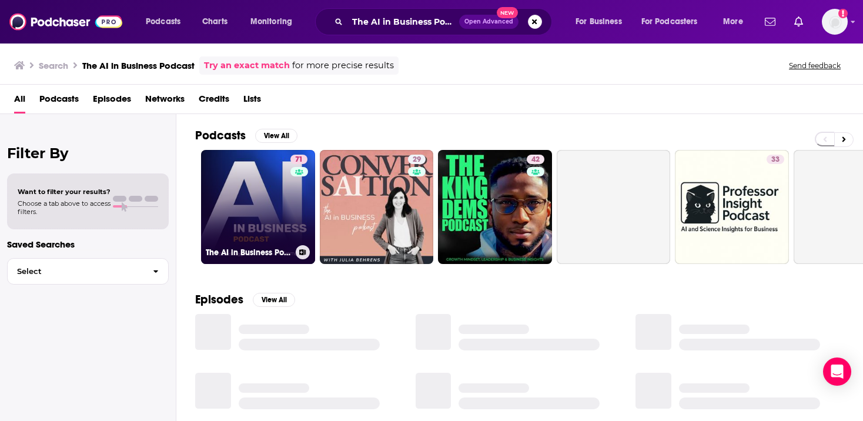
click at [261, 196] on link "71 The AI in Business Podcast" at bounding box center [258, 207] width 114 height 114
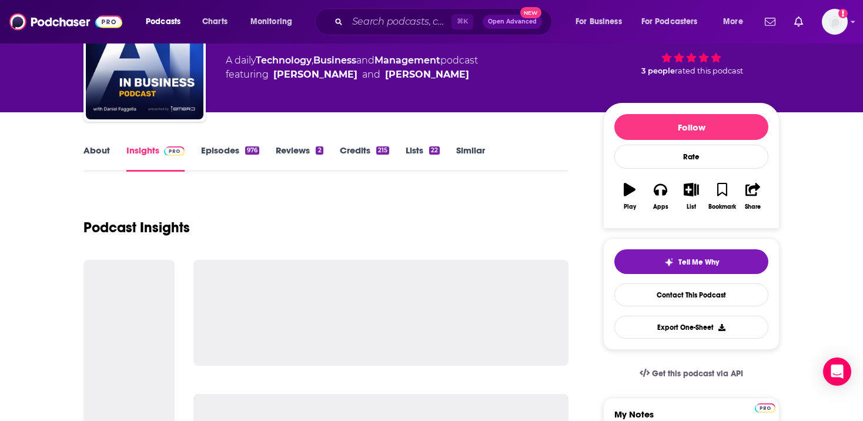
scroll to position [99, 0]
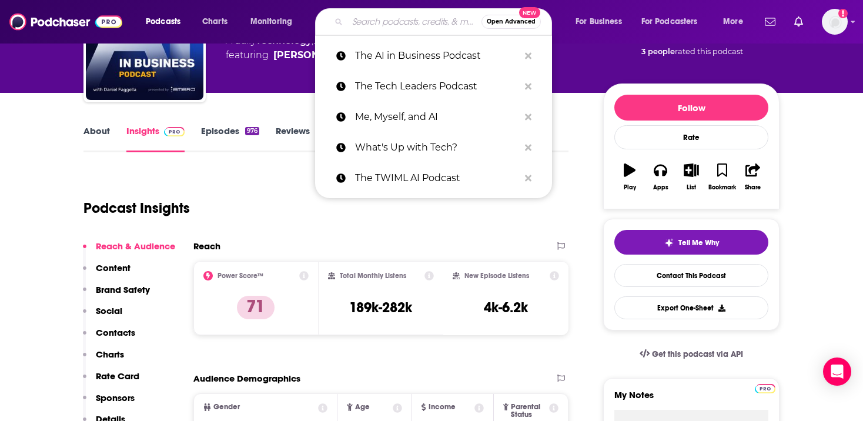
click at [369, 24] on input "Search podcasts, credits, & more..." at bounding box center [415, 21] width 134 height 19
paste input "Pioneers of AI"
type input "Pioneers of AI"
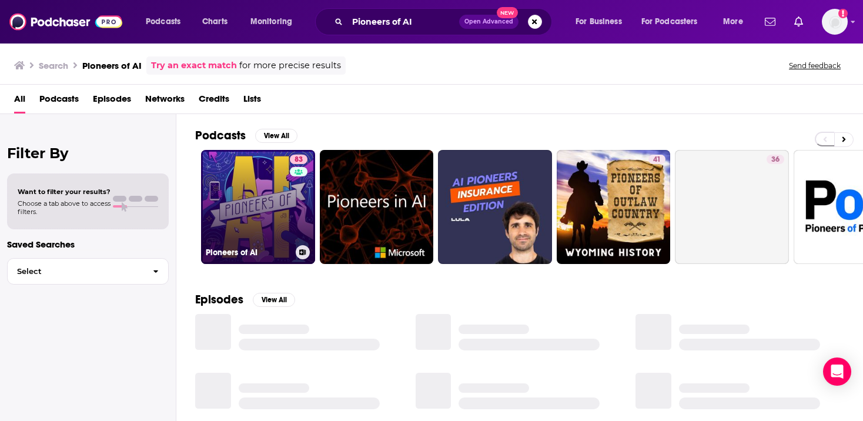
click at [262, 180] on link "83 Pioneers of AI" at bounding box center [258, 207] width 114 height 114
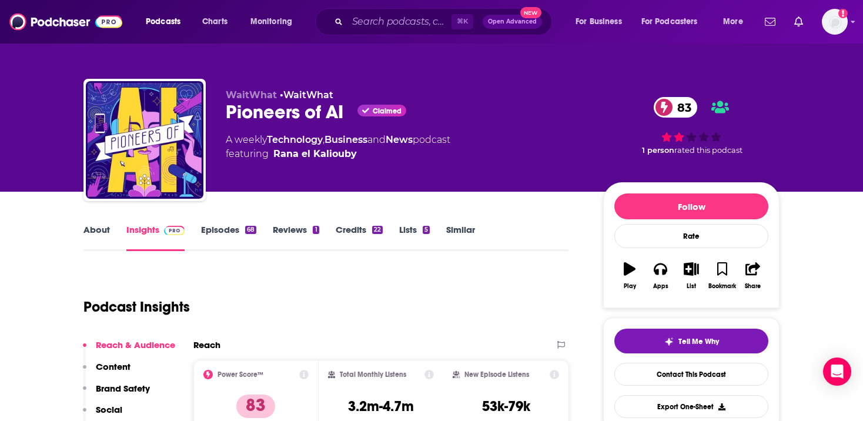
scroll to position [22, 0]
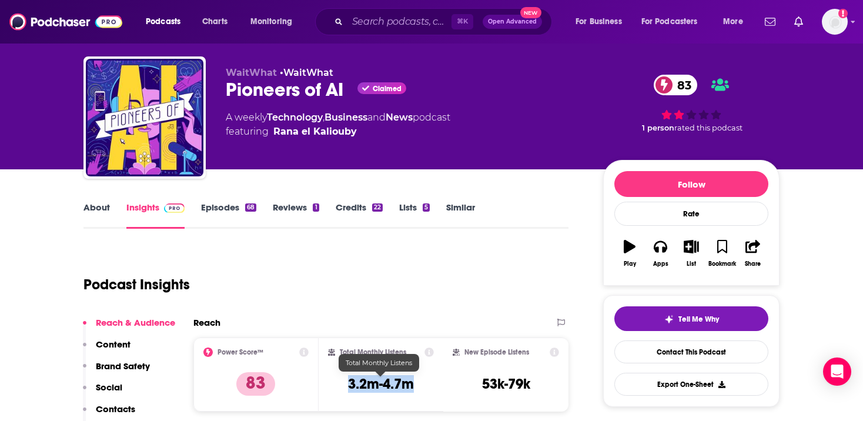
copy h3 "3.2m-4.7m"
drag, startPoint x: 421, startPoint y: 389, endPoint x: 348, endPoint y: 388, distance: 72.9
click at [348, 388] on div "Total Monthly Listens 3.2m-4.7m" at bounding box center [381, 375] width 106 height 54
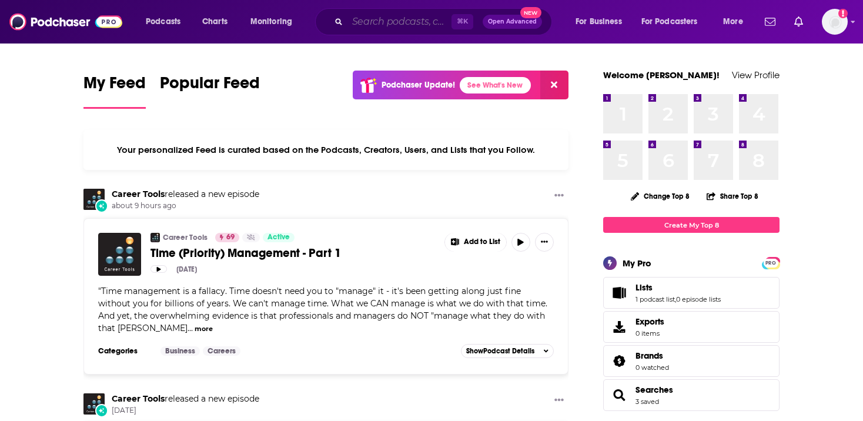
click at [391, 26] on input "Search podcasts, credits, & more..." at bounding box center [400, 21] width 104 height 19
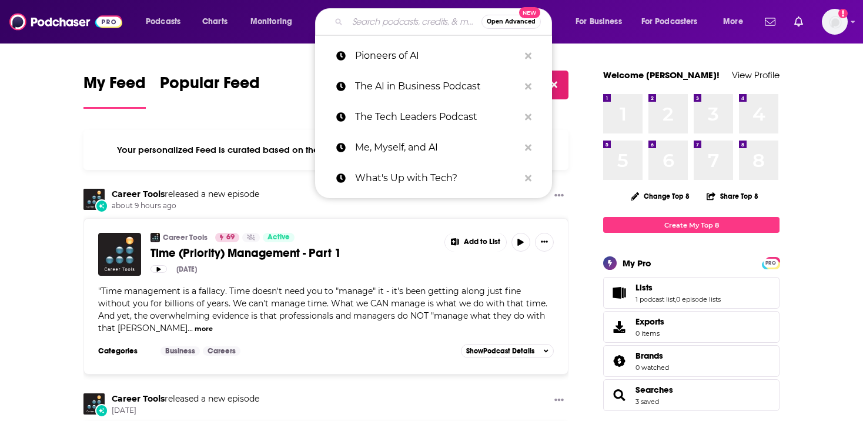
paste input "Masters of Scale"
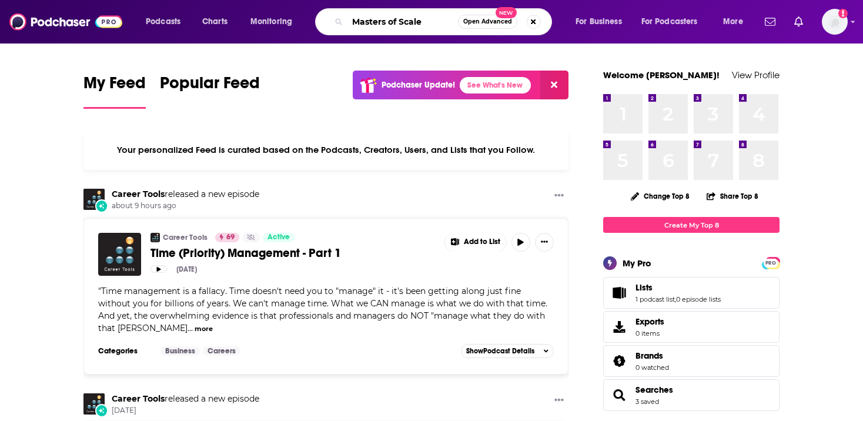
type input "Masters of Scale"
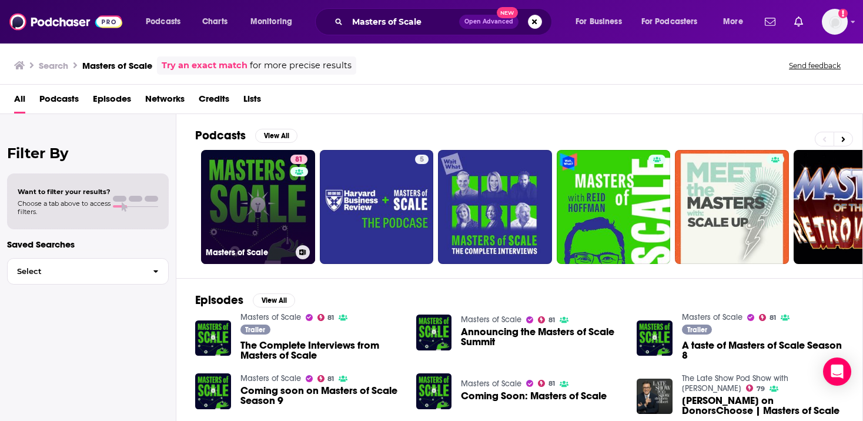
click at [215, 210] on link "81 Masters of Scale" at bounding box center [258, 207] width 114 height 114
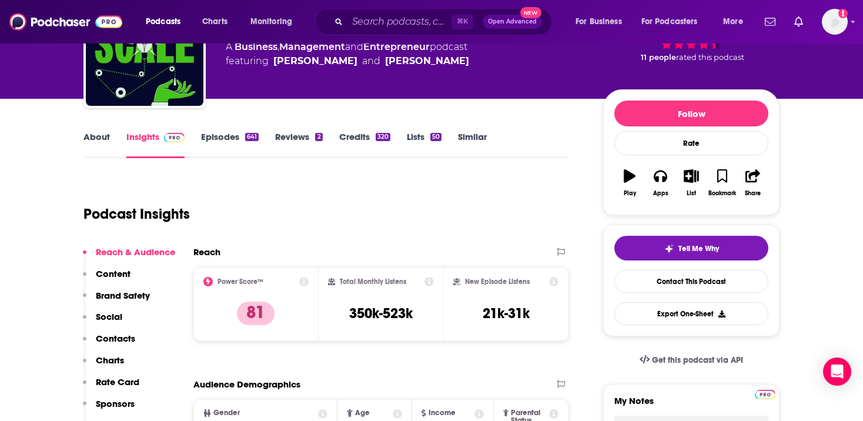
scroll to position [120, 0]
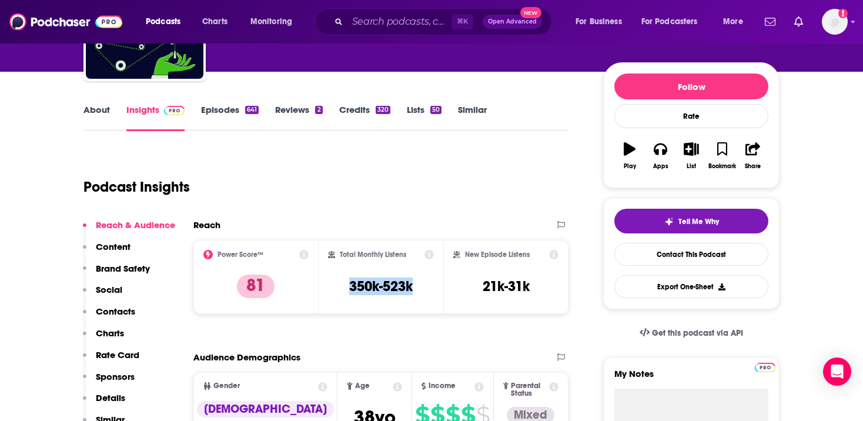
drag, startPoint x: 424, startPoint y: 292, endPoint x: 342, endPoint y: 291, distance: 81.2
click at [342, 291] on div "Total Monthly Listens 350k-523k" at bounding box center [381, 277] width 106 height 54
copy h3 "350k-523k"
